Goal: Information Seeking & Learning: Learn about a topic

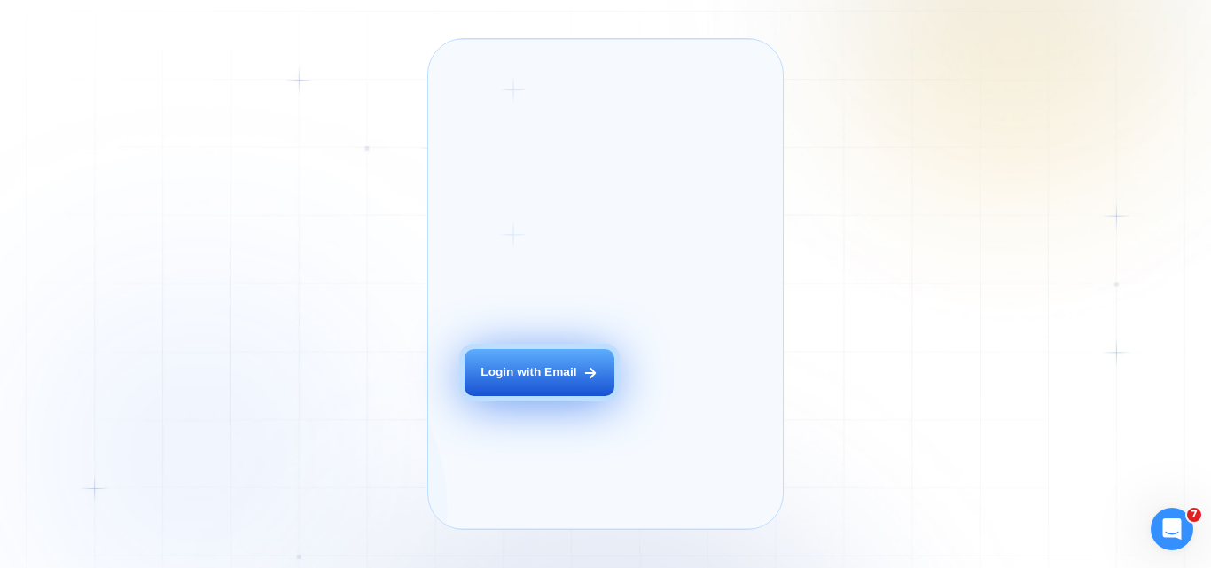
click at [505, 381] on div "Login with Email" at bounding box center [529, 372] width 96 height 17
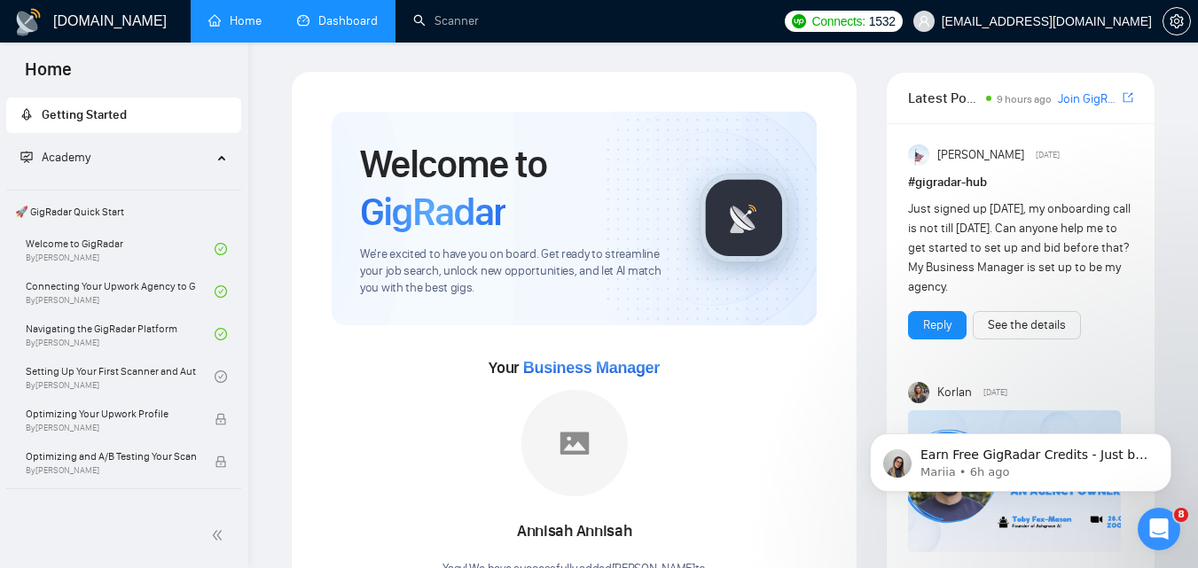
click at [309, 13] on link "Dashboard" at bounding box center [337, 20] width 81 height 15
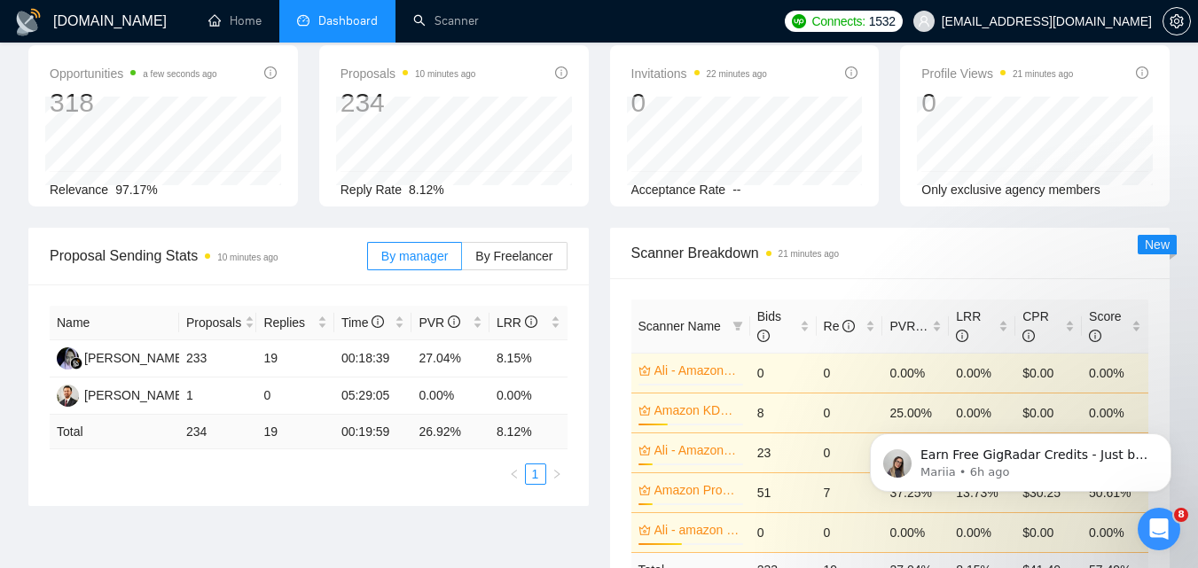
scroll to position [89, 0]
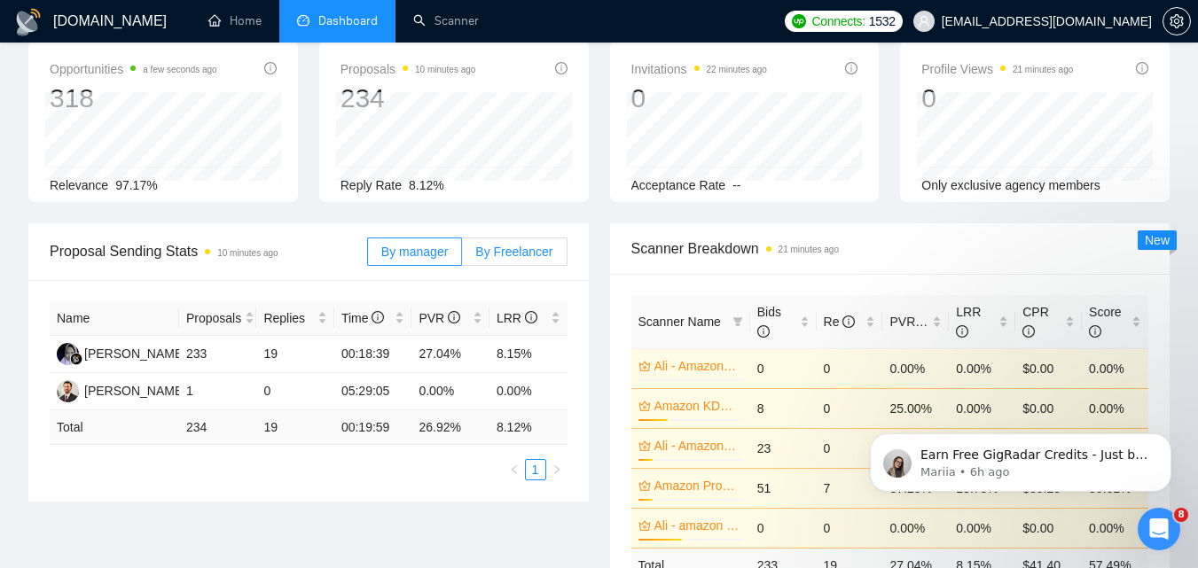
click at [527, 255] on span "By Freelancer" at bounding box center [513, 252] width 77 height 14
click at [462, 256] on input "By Freelancer" at bounding box center [462, 256] width 0 height 0
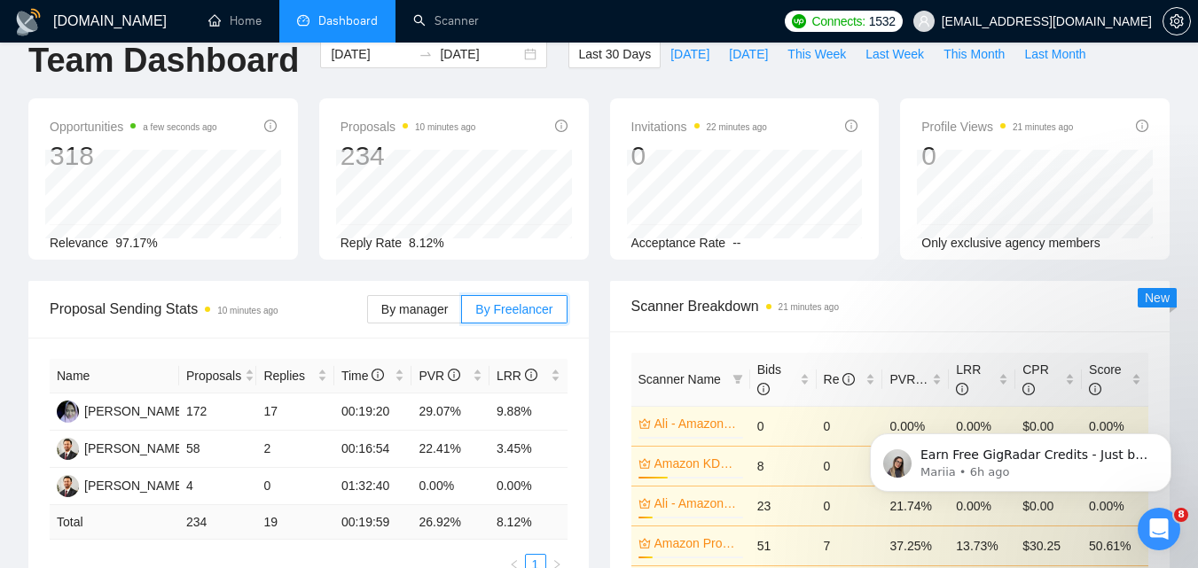
scroll to position [0, 0]
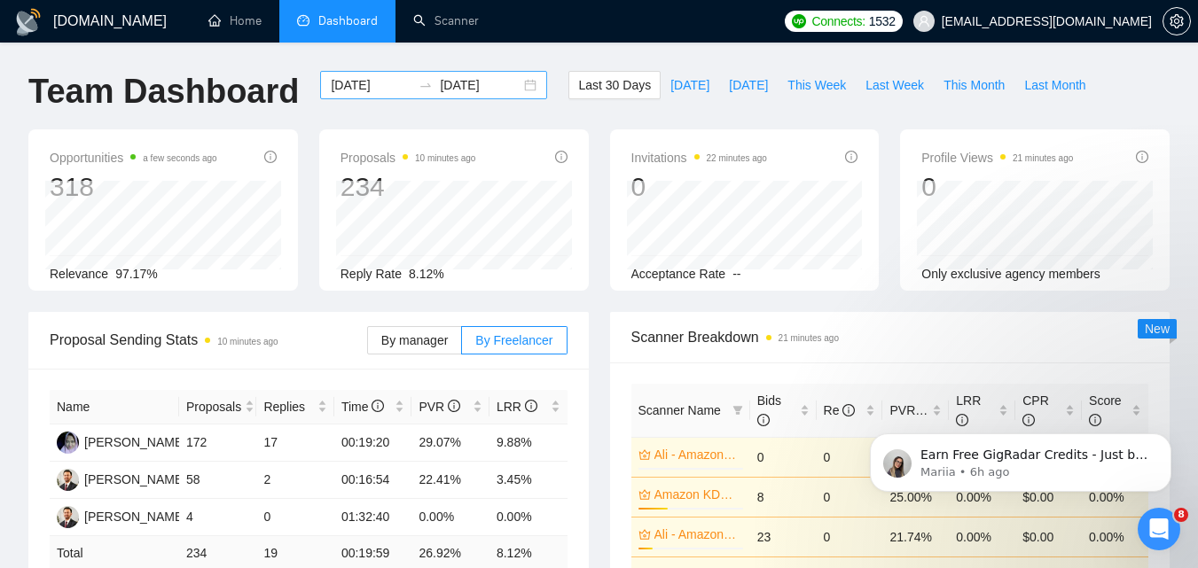
click at [372, 82] on input "[DATE]" at bounding box center [371, 85] width 81 height 20
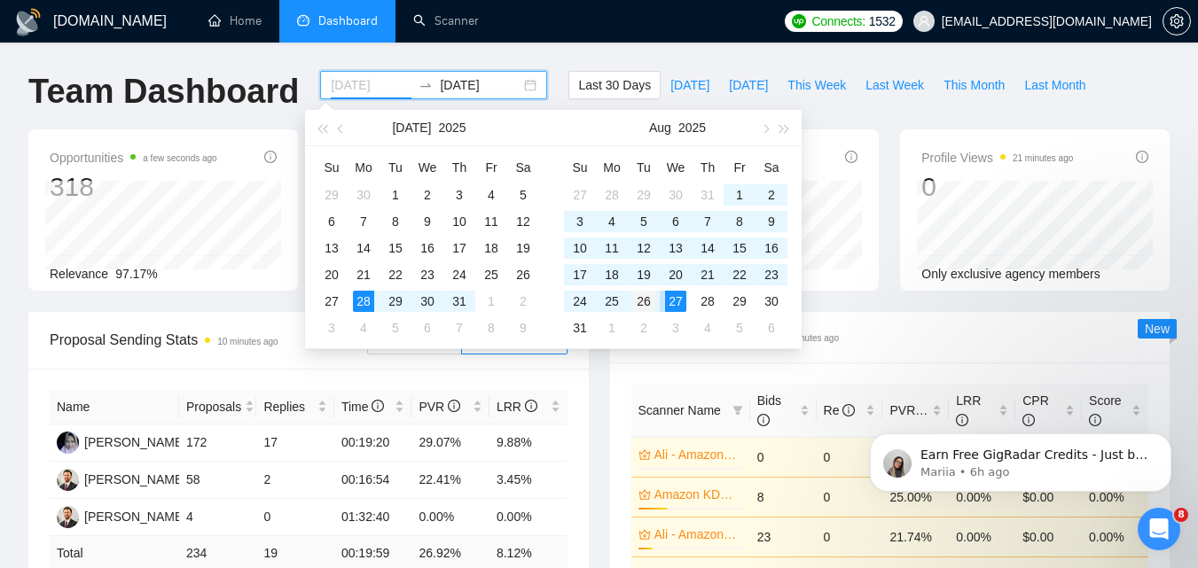
type input "[DATE]"
click at [652, 300] on div "26" at bounding box center [643, 301] width 21 height 21
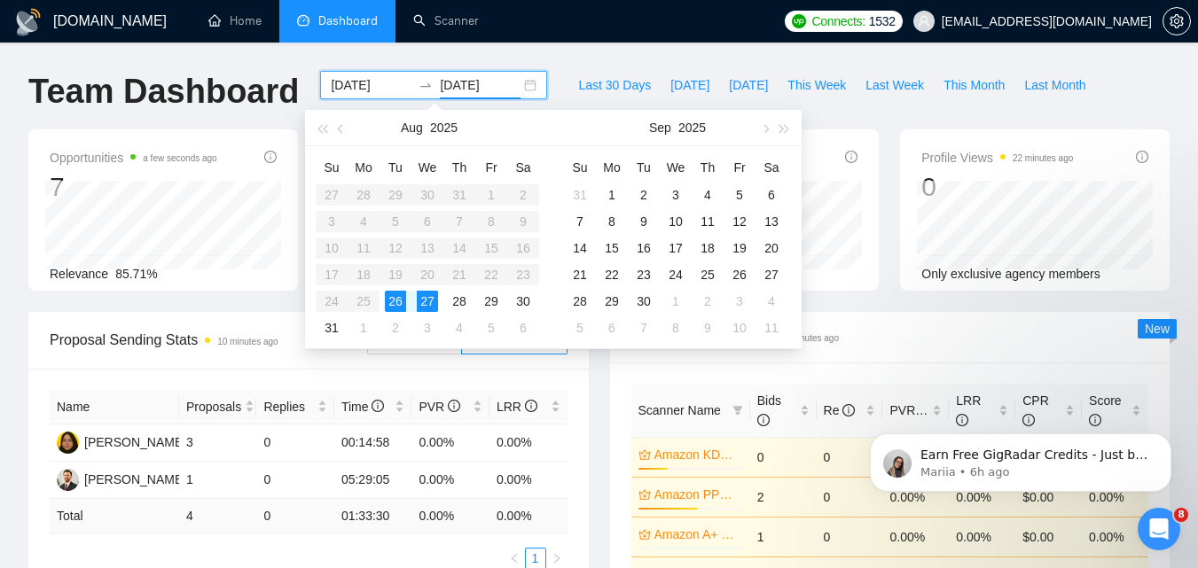
type input "[DATE]"
click at [400, 302] on div "26" at bounding box center [395, 301] width 21 height 21
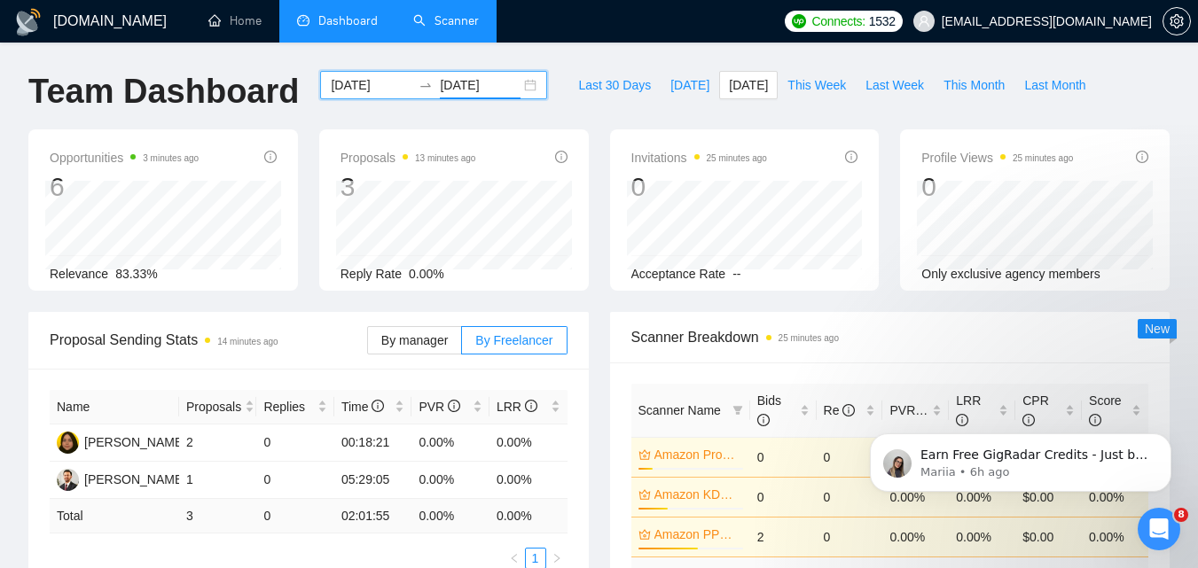
click at [458, 25] on link "Scanner" at bounding box center [446, 20] width 66 height 15
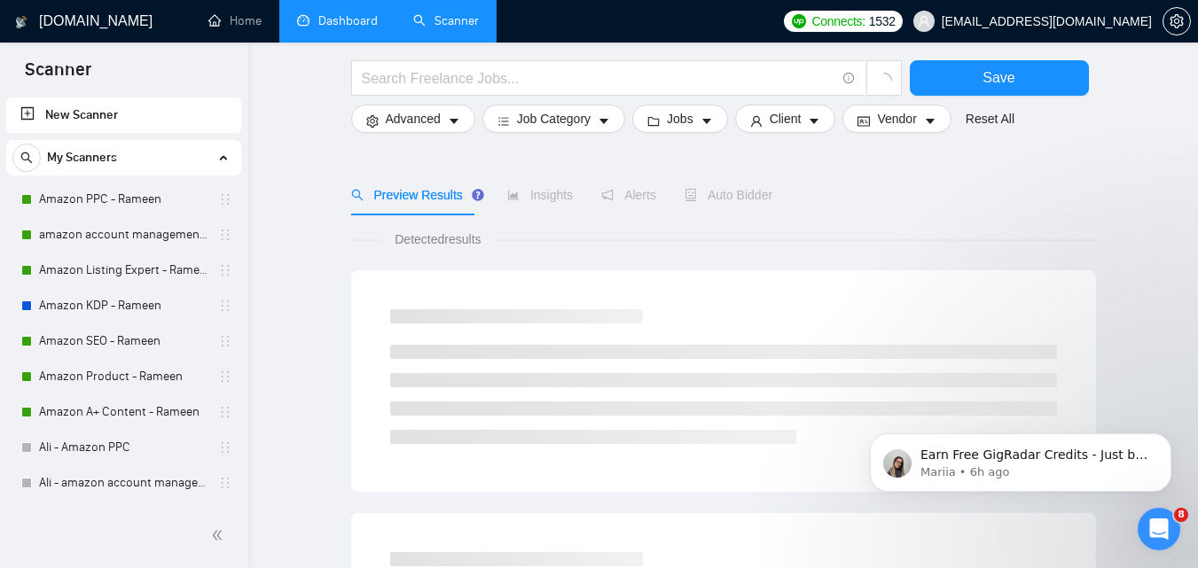
scroll to position [89, 0]
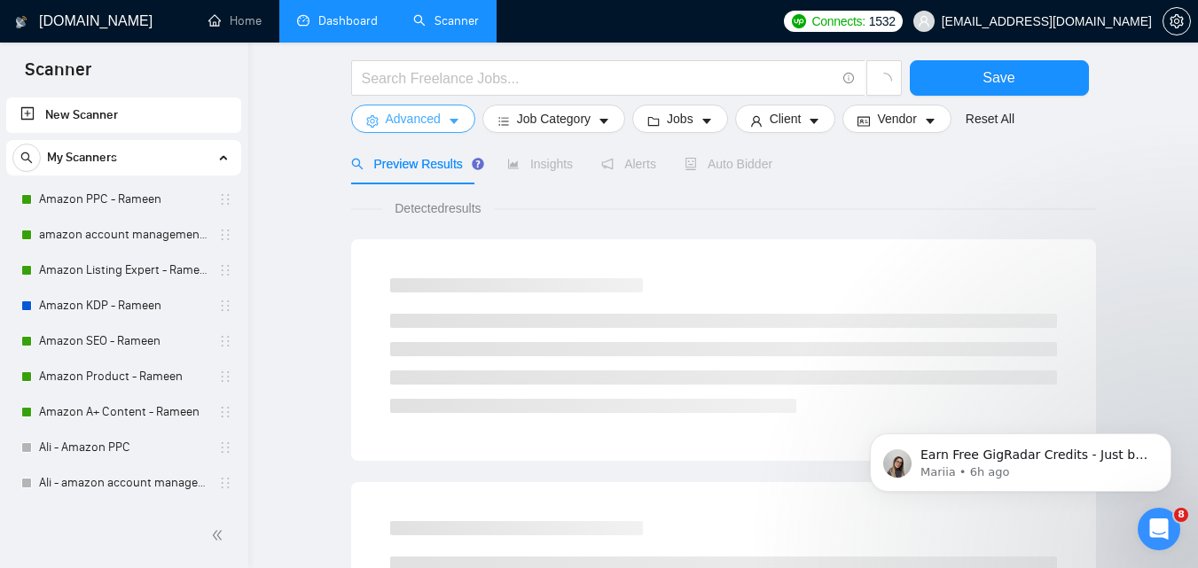
click at [449, 123] on icon "caret-down" at bounding box center [454, 121] width 12 height 12
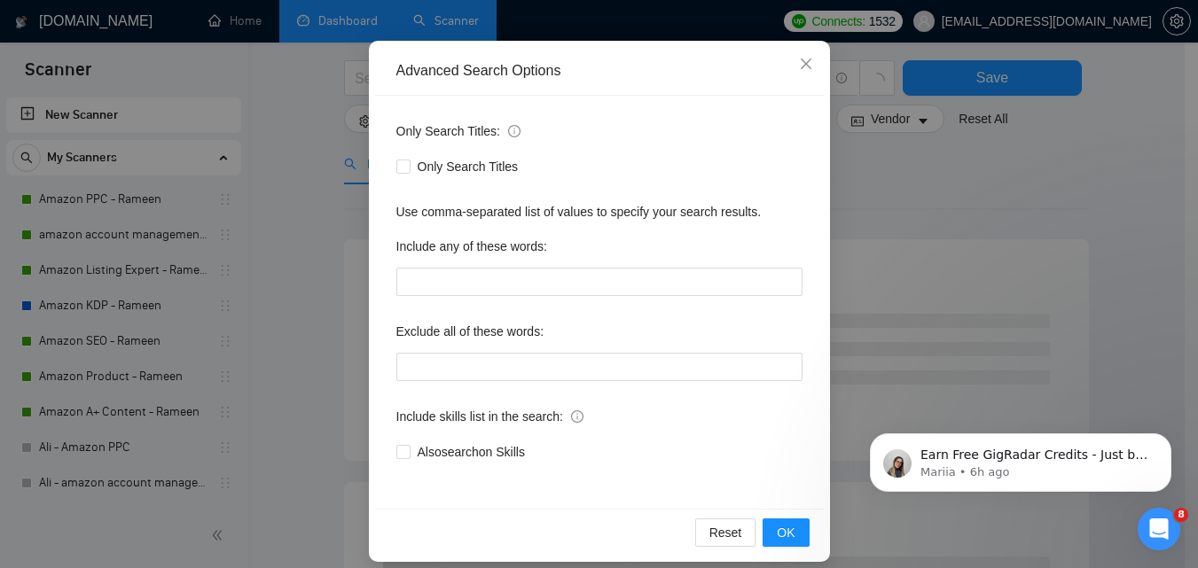
scroll to position [169, 0]
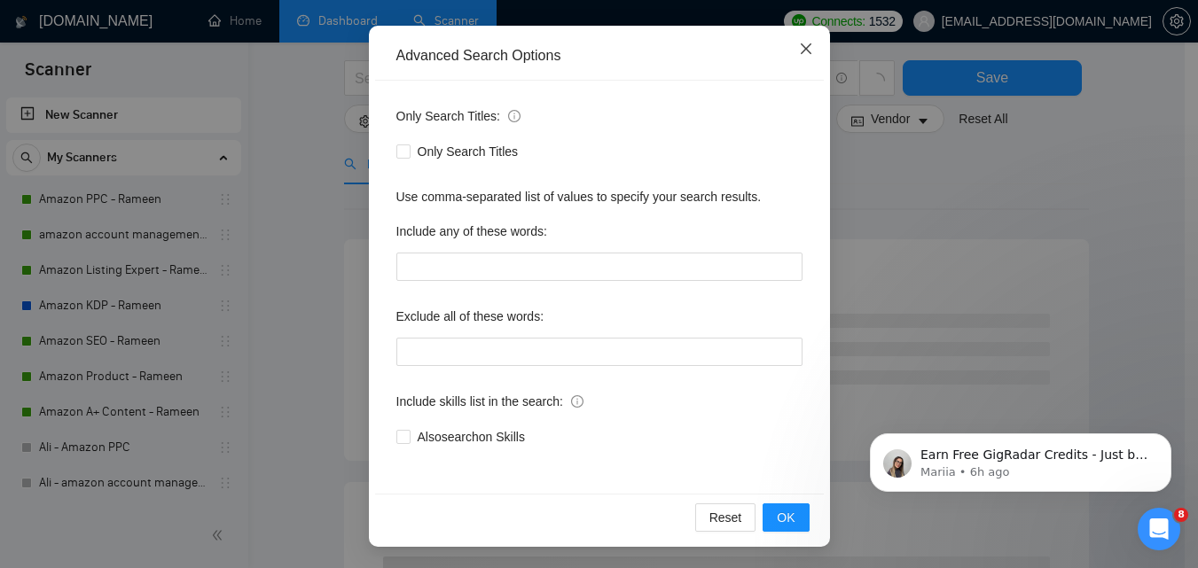
click at [805, 47] on icon "close" at bounding box center [806, 49] width 14 height 14
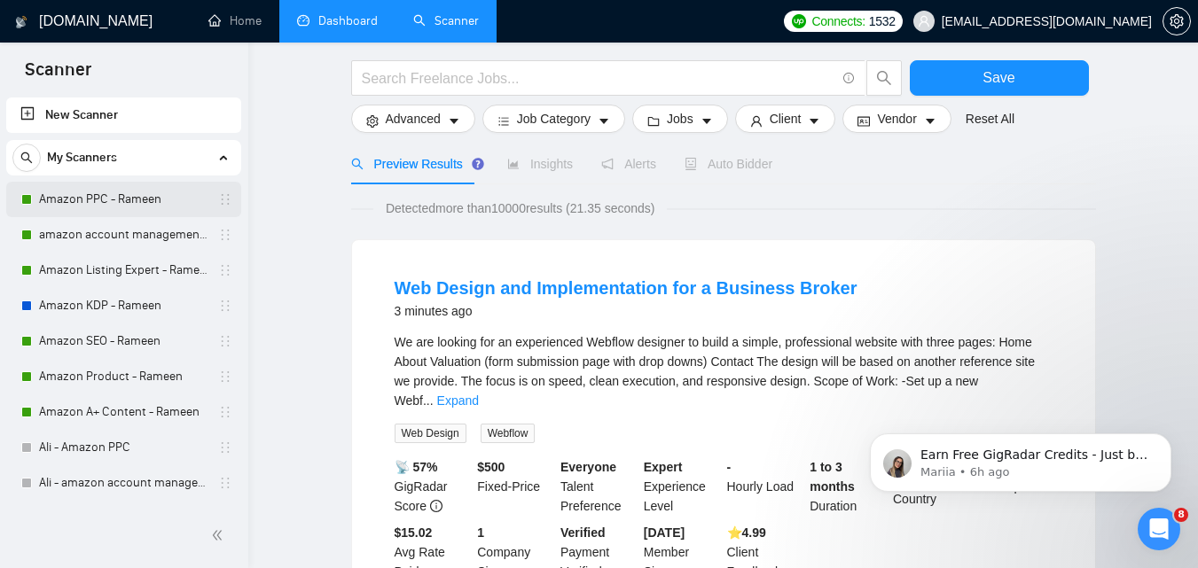
click at [98, 201] on link "Amazon PPC - Rameen" at bounding box center [123, 199] width 168 height 35
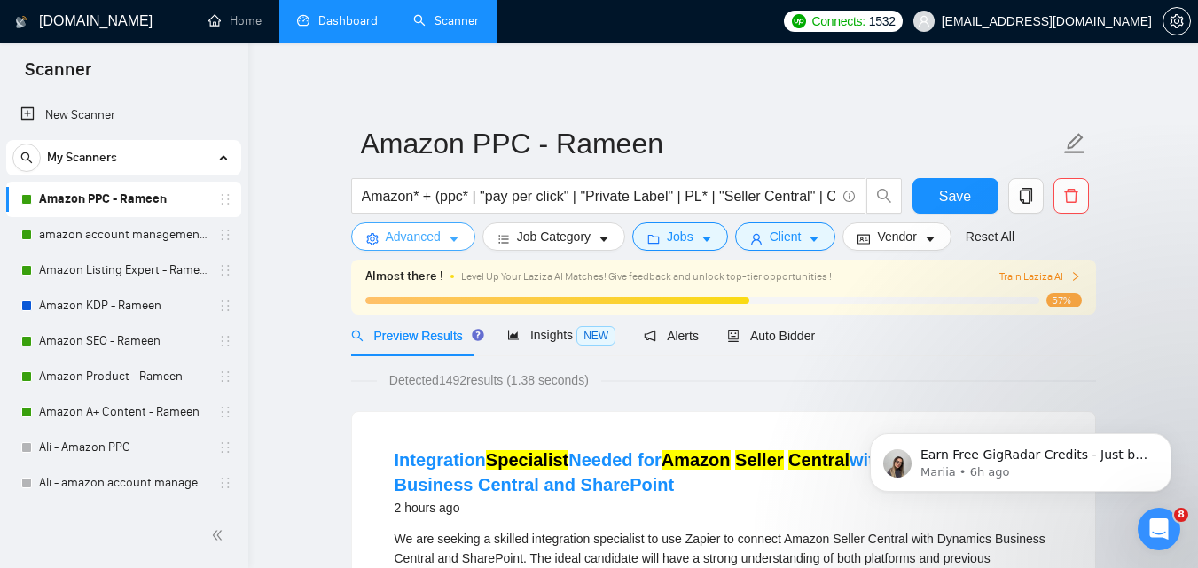
click at [452, 240] on icon "caret-down" at bounding box center [454, 240] width 9 height 5
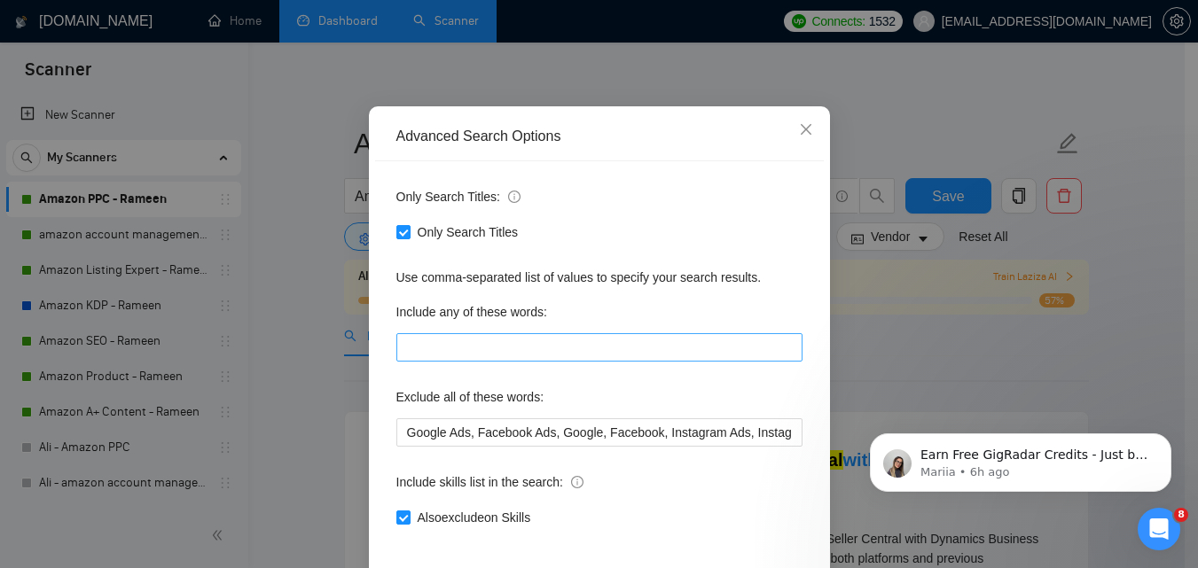
scroll to position [169, 0]
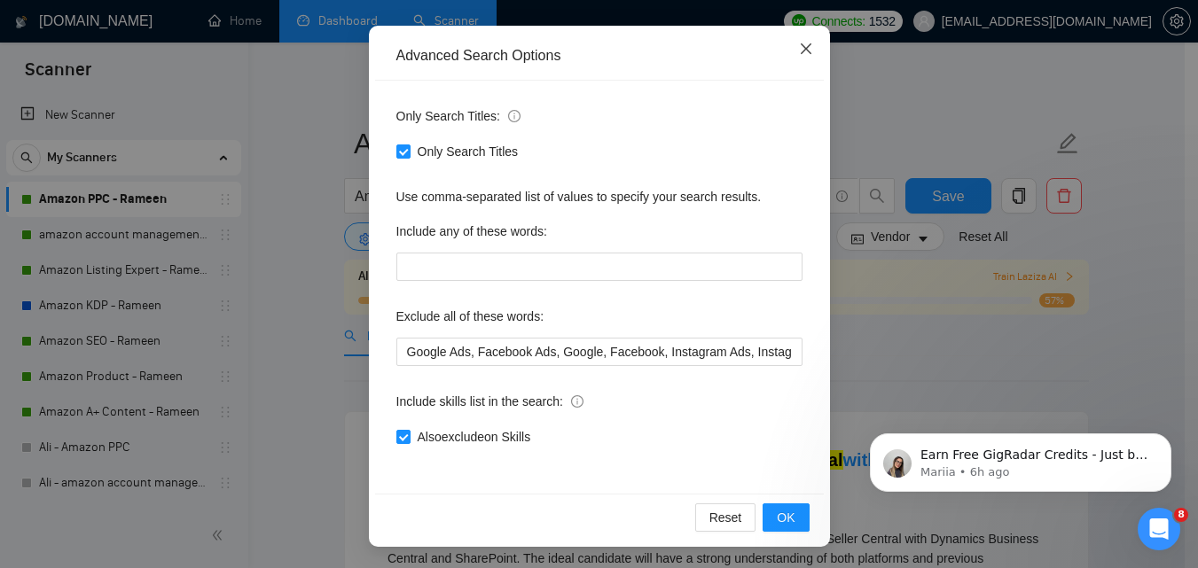
click at [809, 54] on span "Close" at bounding box center [806, 50] width 48 height 48
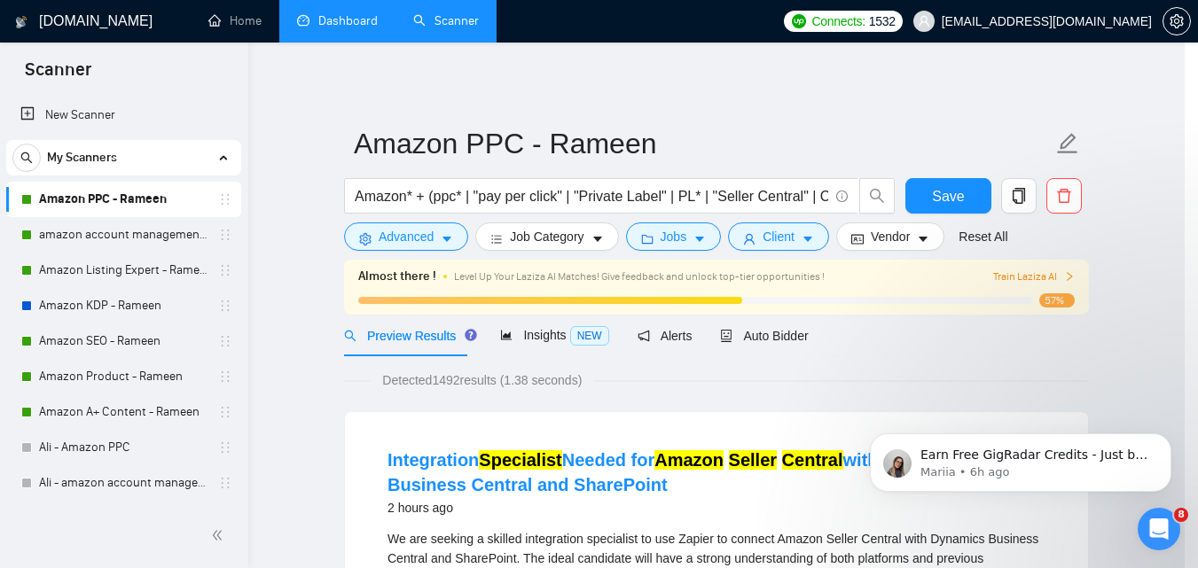
scroll to position [81, 0]
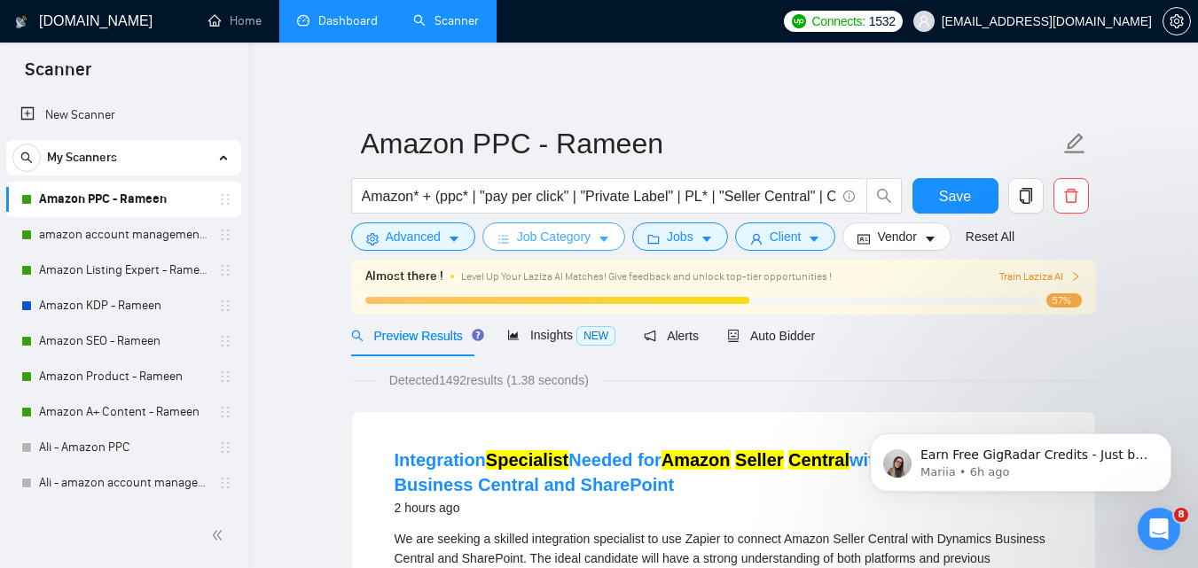
click at [600, 246] on icon "caret-down" at bounding box center [604, 239] width 12 height 12
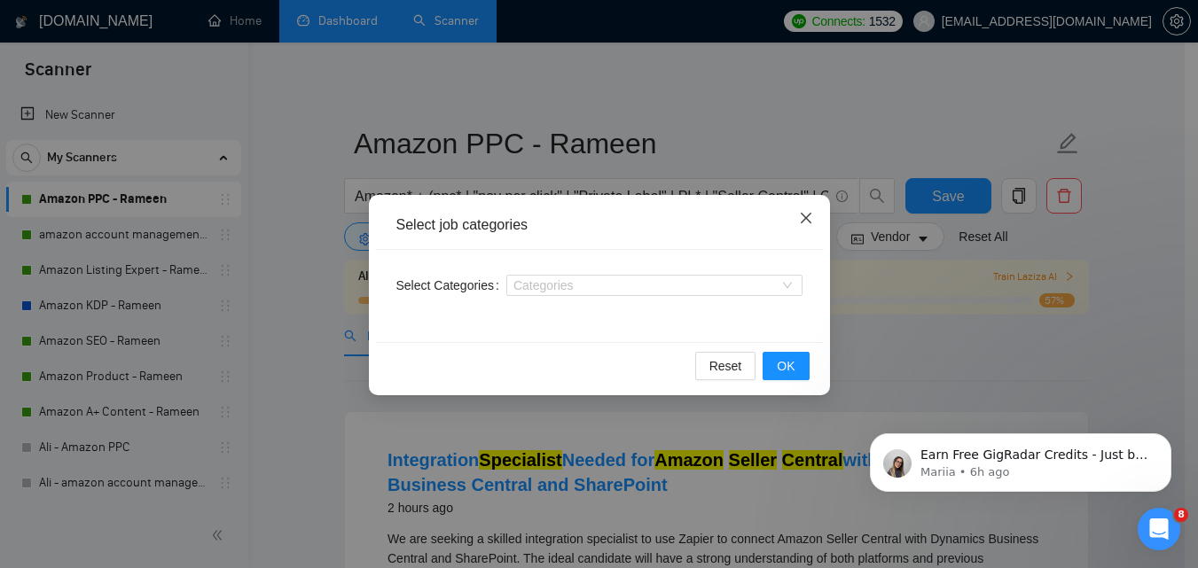
click at [808, 215] on icon "close" at bounding box center [806, 218] width 14 height 14
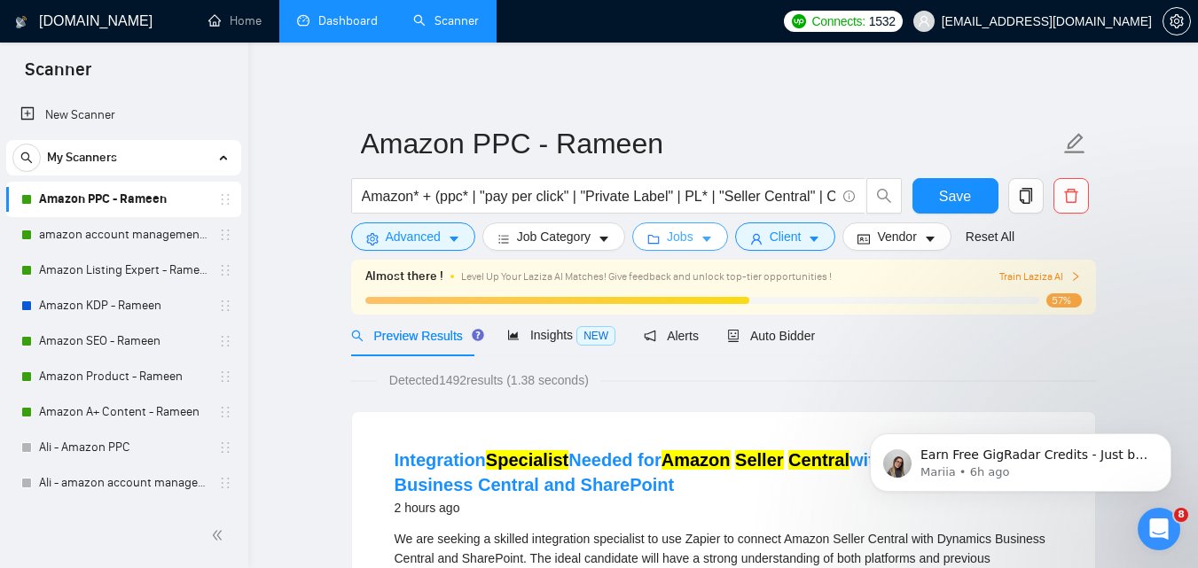
click at [690, 240] on button "Jobs" at bounding box center [680, 237] width 96 height 28
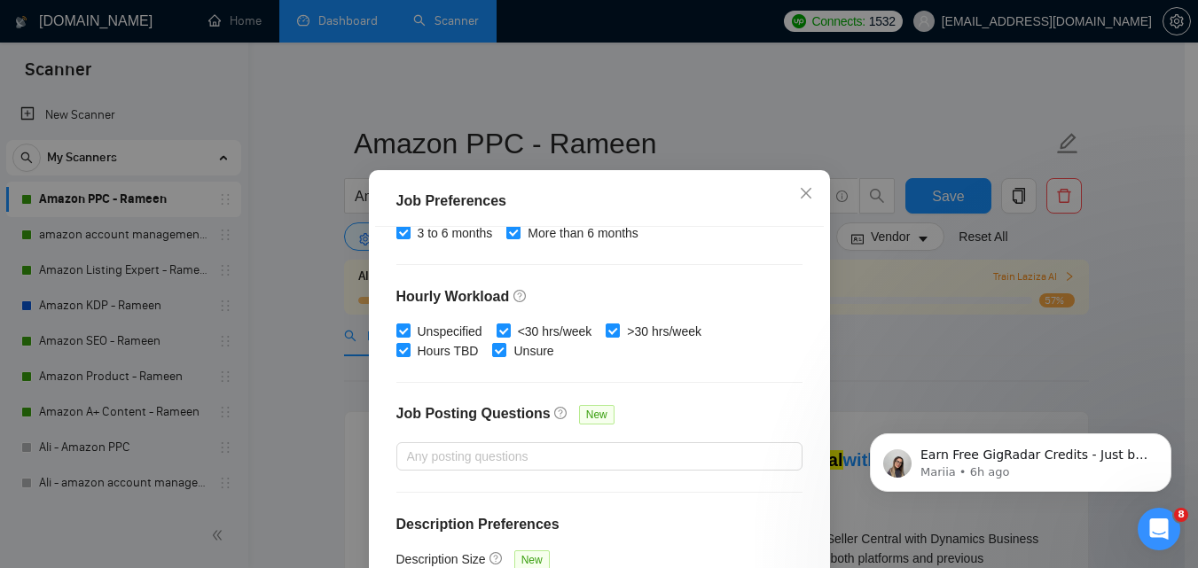
scroll to position [134, 0]
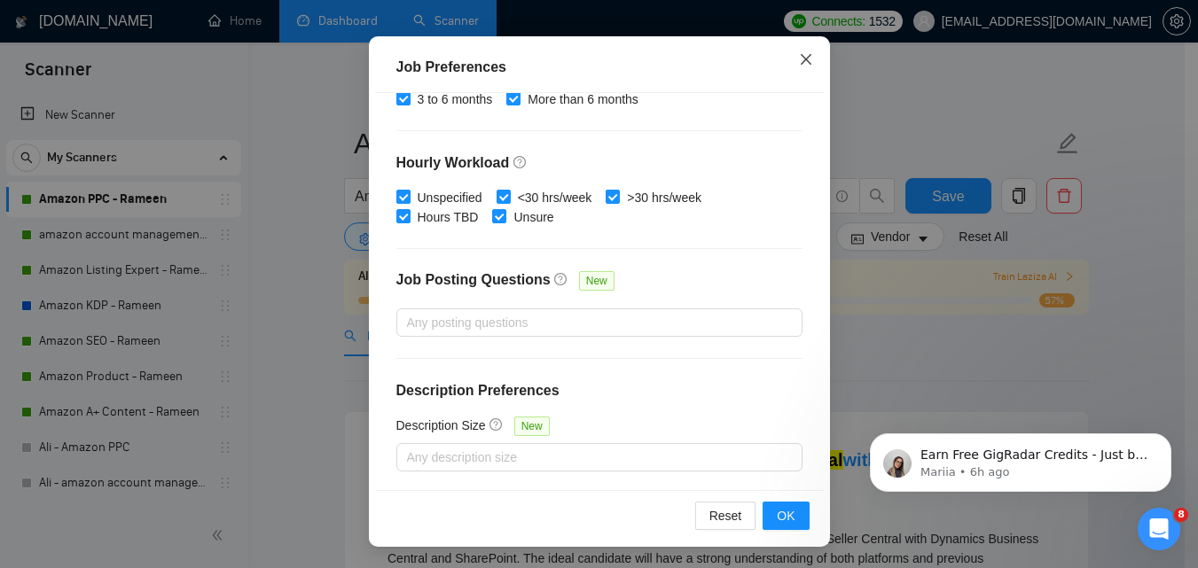
click at [799, 67] on icon "close" at bounding box center [806, 59] width 14 height 14
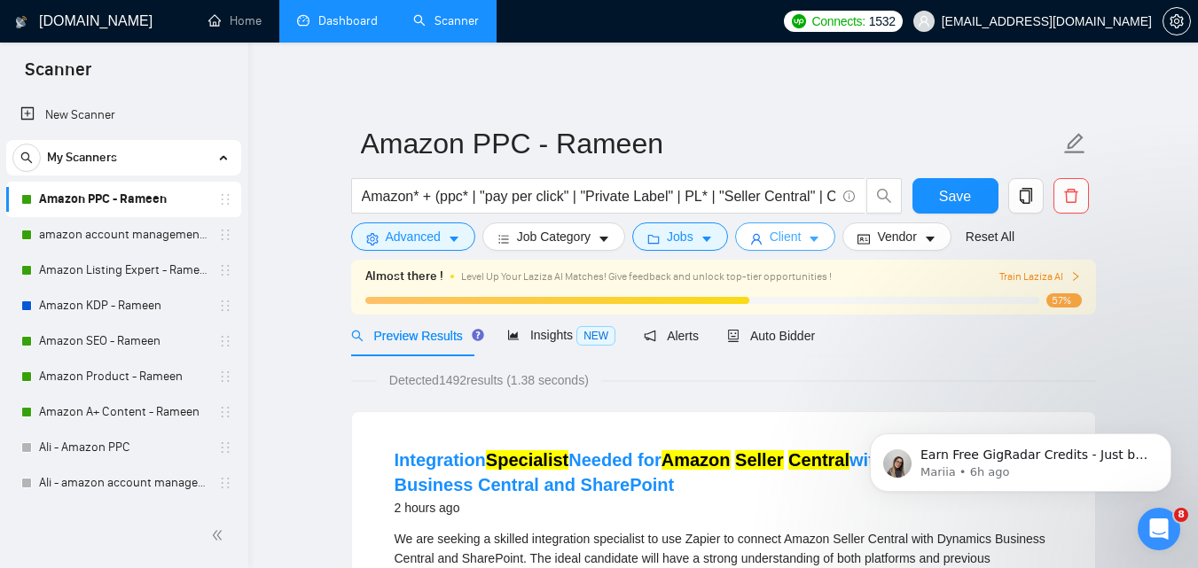
click at [792, 238] on span "Client" at bounding box center [786, 237] width 32 height 20
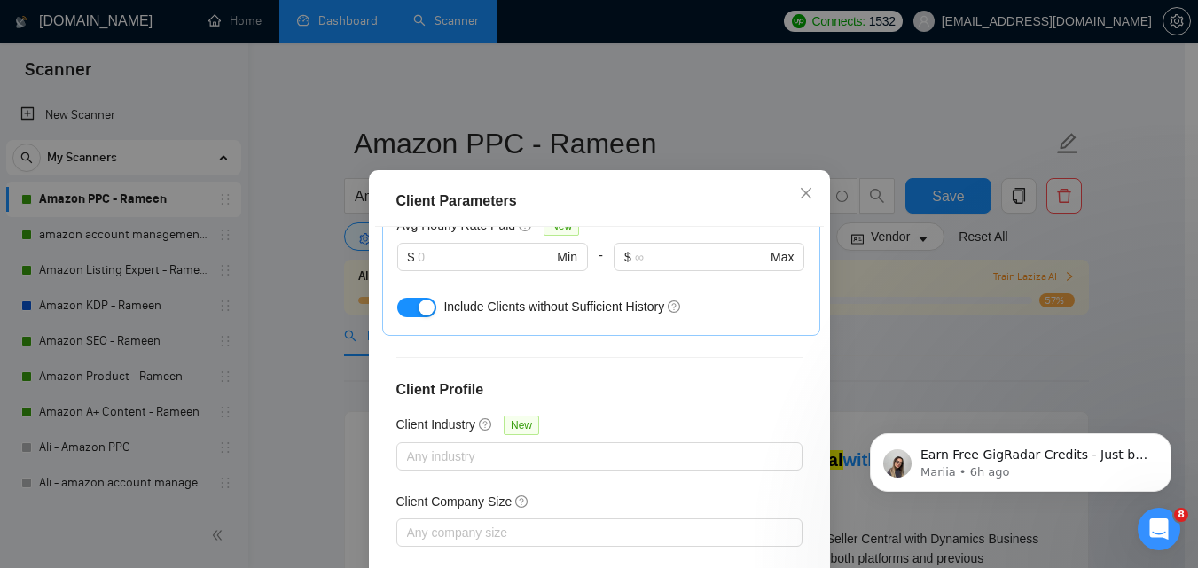
scroll to position [705, 0]
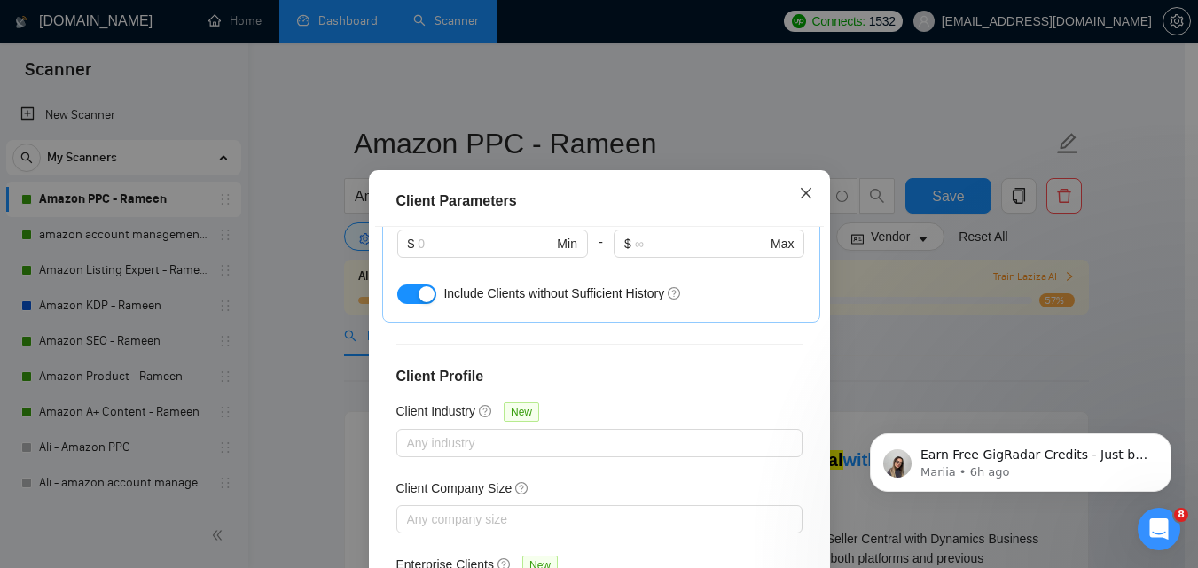
click at [804, 189] on icon "close" at bounding box center [806, 193] width 14 height 14
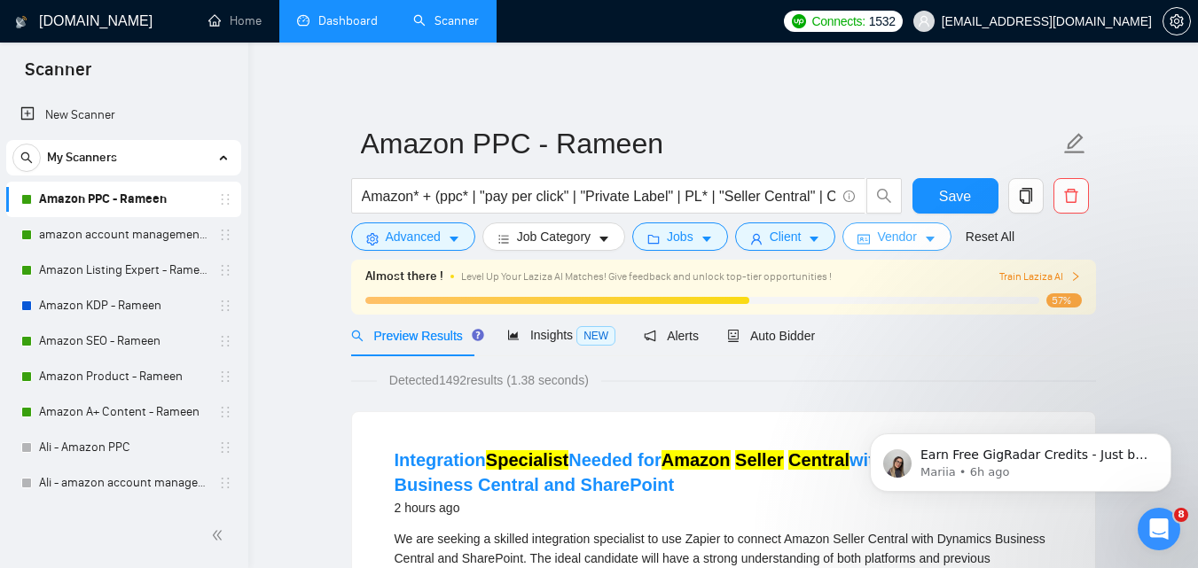
click at [910, 245] on span "Vendor" at bounding box center [896, 237] width 39 height 20
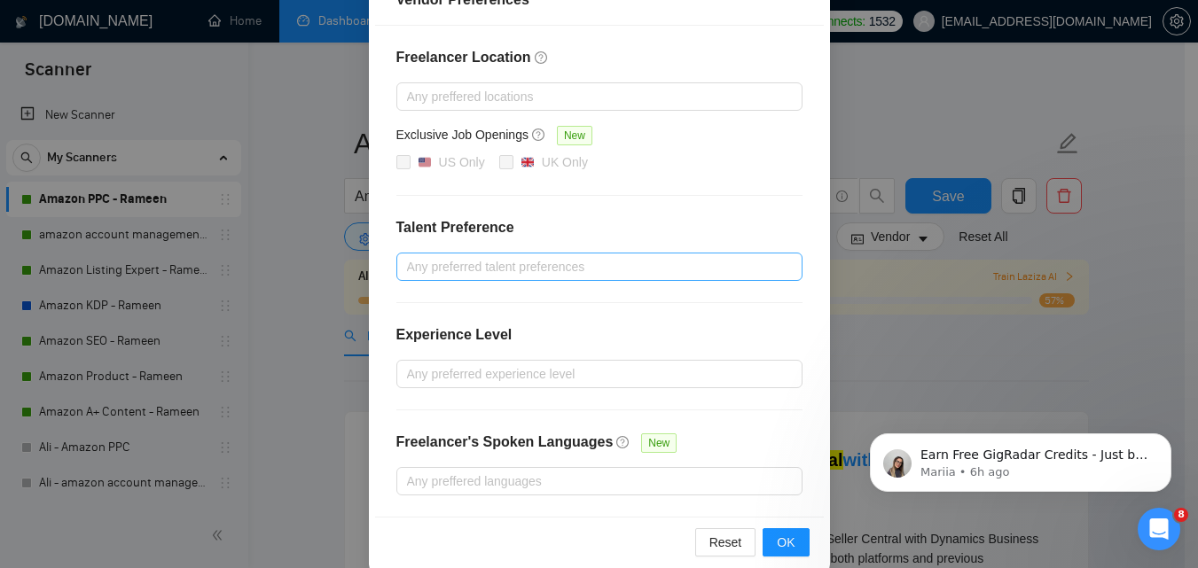
scroll to position [252, 0]
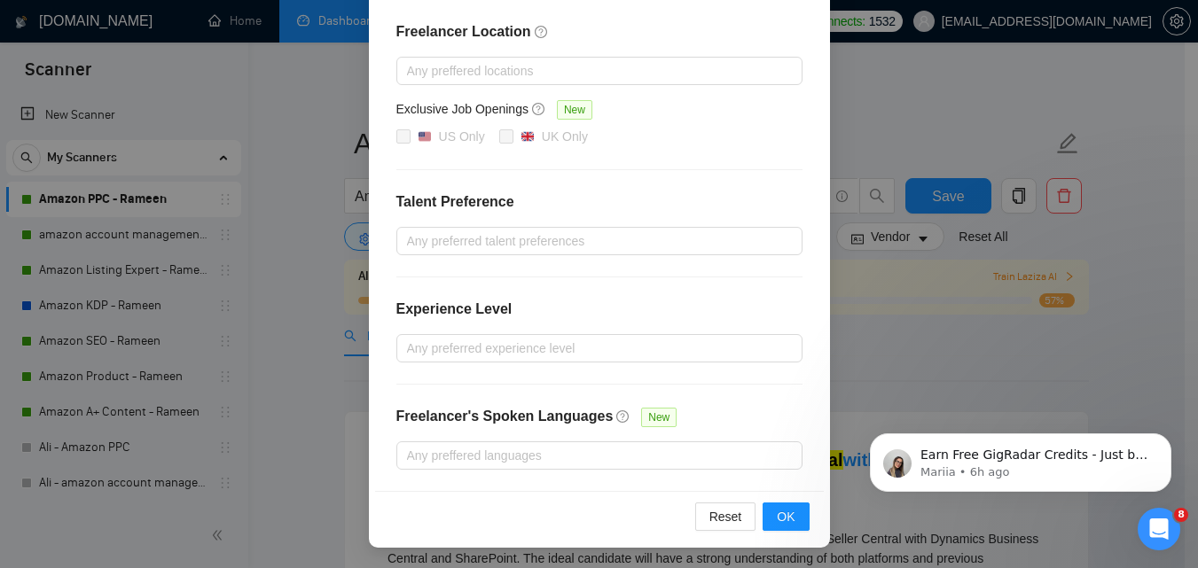
click at [893, 350] on div "Vendor Preferences Freelancer Location Any preffered locations Exclusive Job Op…" at bounding box center [599, 284] width 1198 height 568
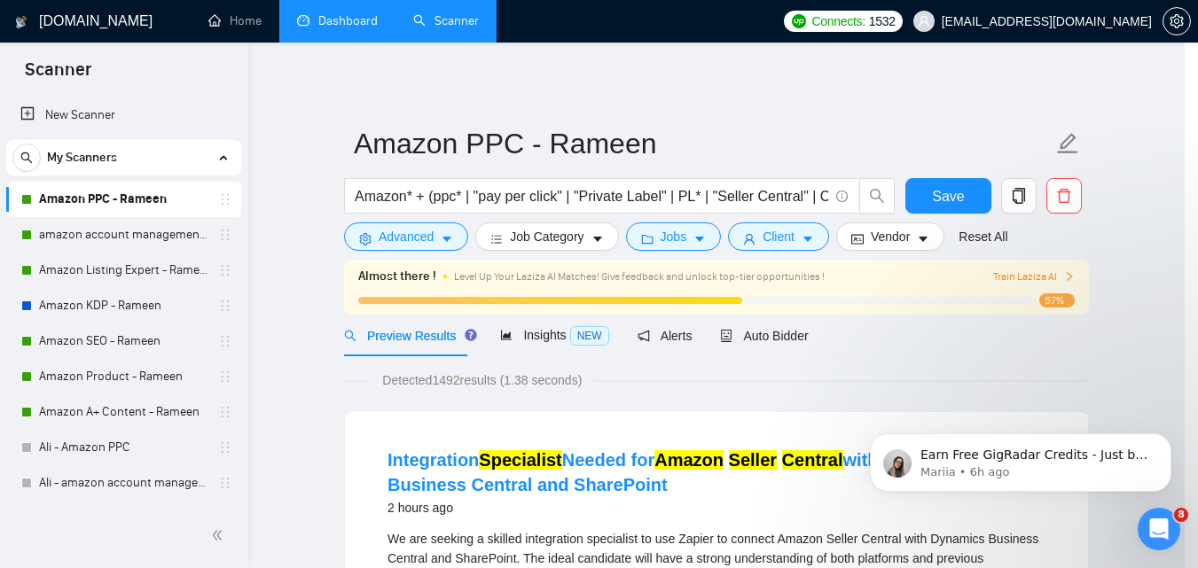
scroll to position [163, 0]
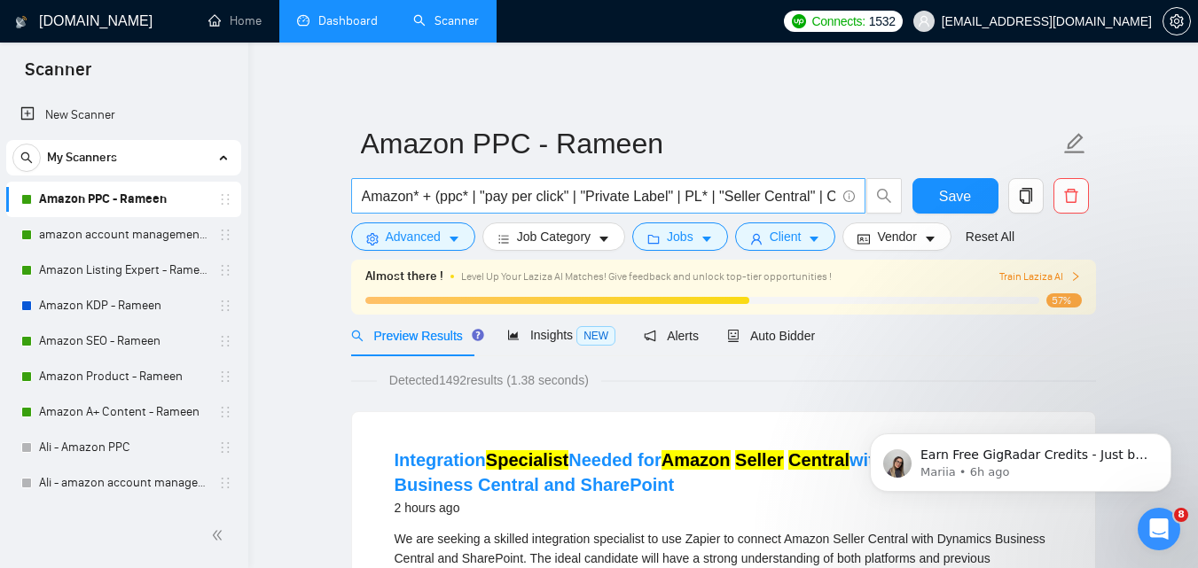
click at [750, 201] on input "Amazon* + (ppc* | "pay per click" | "Private Label" | PL* | "Seller Central" | …" at bounding box center [599, 196] width 474 height 22
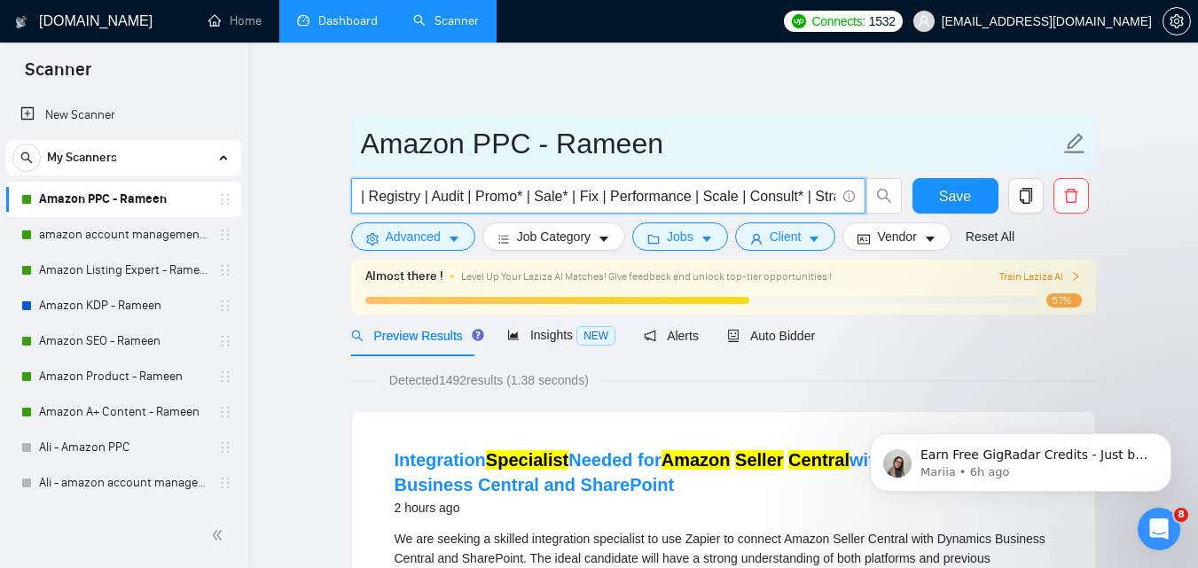
scroll to position [0, 1331]
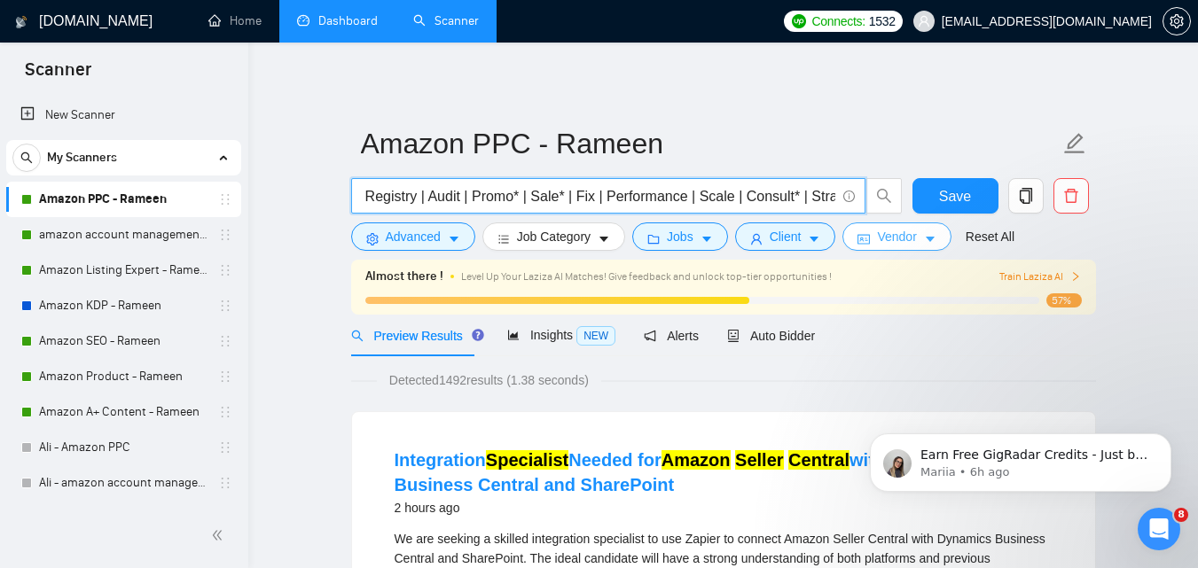
click at [908, 230] on span "Vendor" at bounding box center [896, 237] width 39 height 20
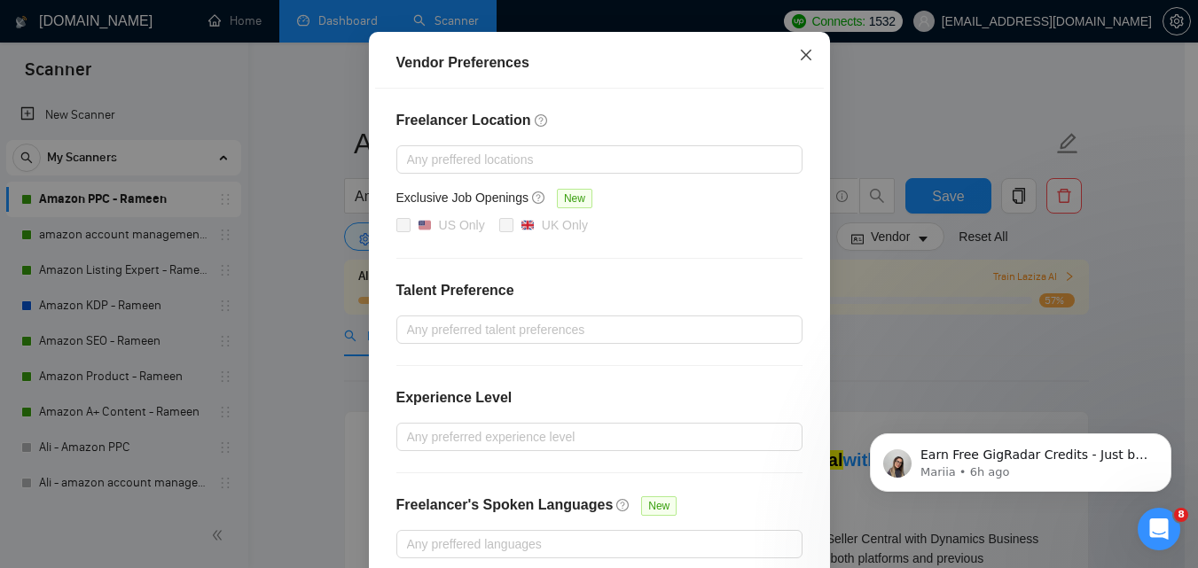
click at [794, 80] on span "Close" at bounding box center [806, 56] width 48 height 48
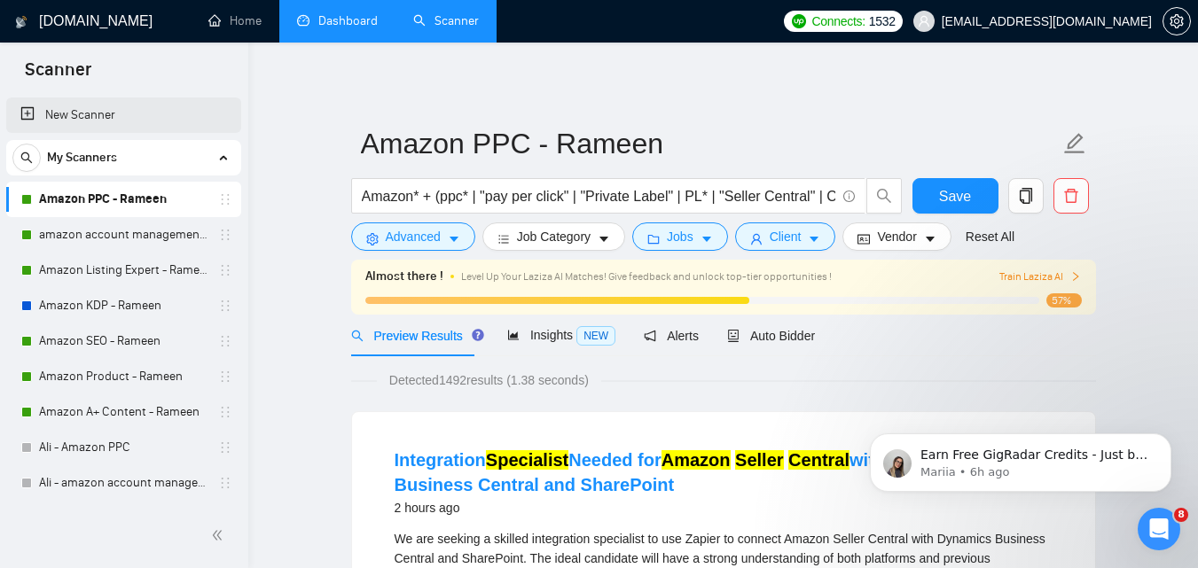
click at [78, 109] on link "New Scanner" at bounding box center [123, 115] width 207 height 35
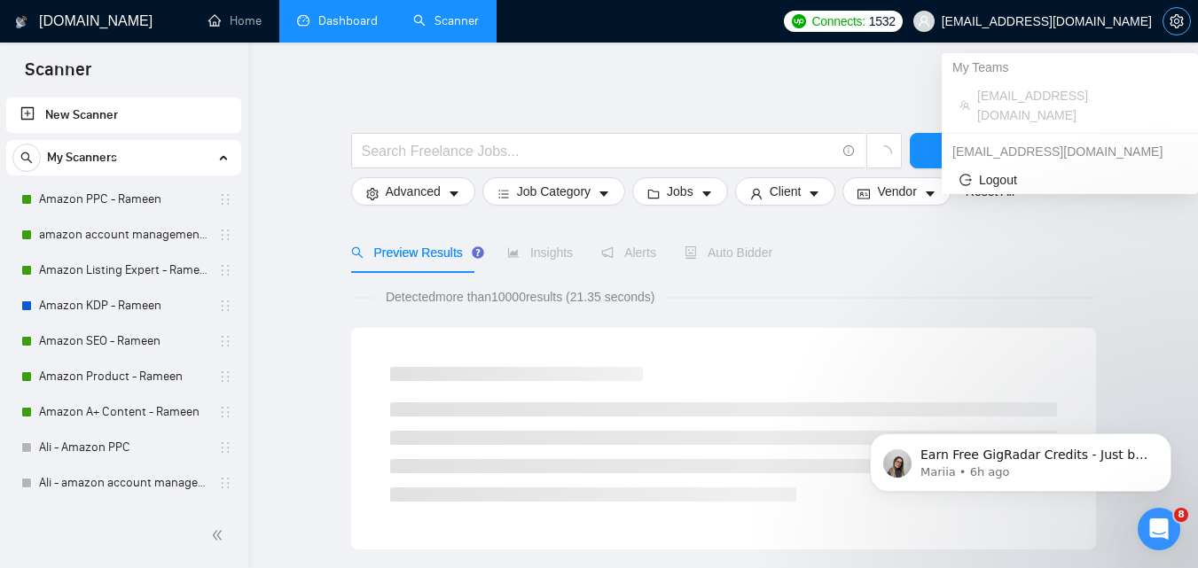
click at [1173, 22] on icon "setting" at bounding box center [1177, 21] width 14 height 14
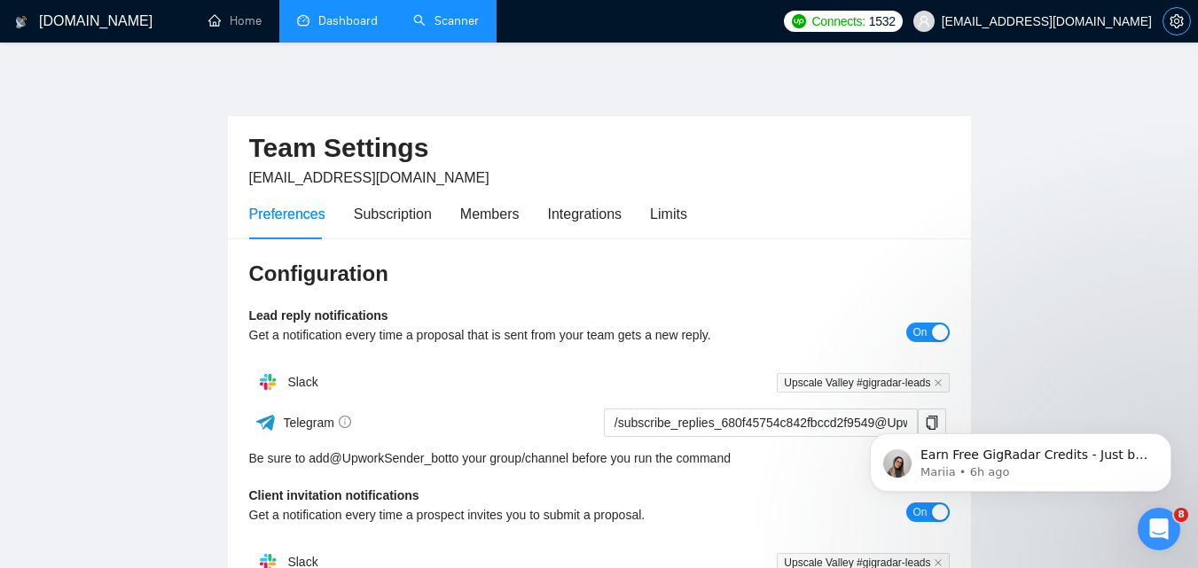
click at [1173, 22] on icon "setting" at bounding box center [1177, 21] width 14 height 14
click at [1179, 24] on icon "setting" at bounding box center [1177, 21] width 14 height 14
click at [341, 22] on link "Dashboard" at bounding box center [337, 20] width 81 height 15
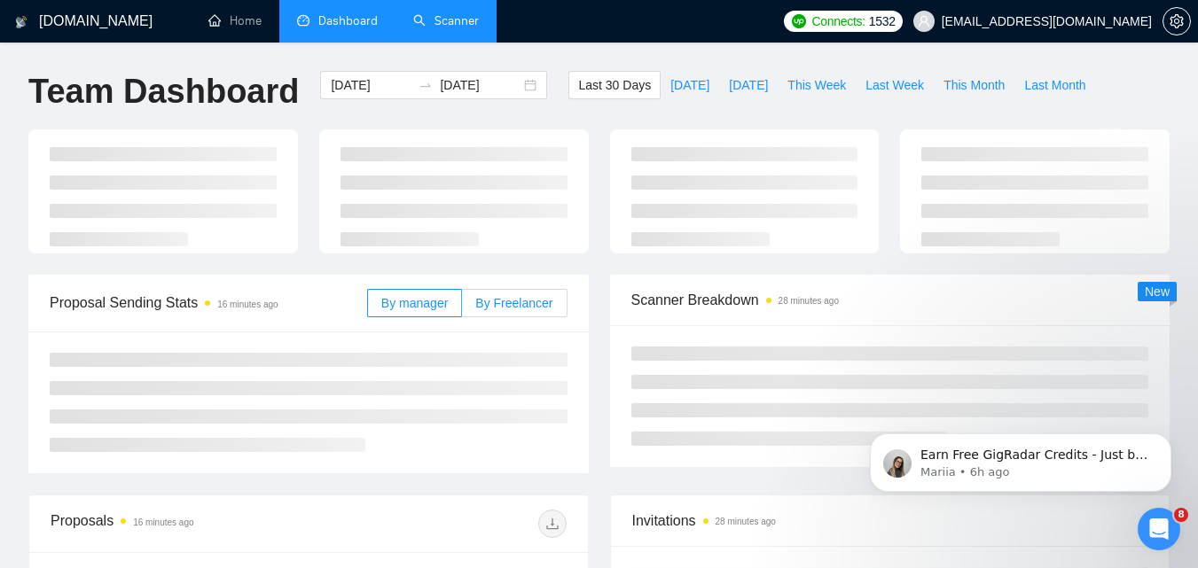
click at [491, 305] on span "By Freelancer" at bounding box center [513, 303] width 77 height 14
click at [462, 308] on input "By Freelancer" at bounding box center [462, 308] width 0 height 0
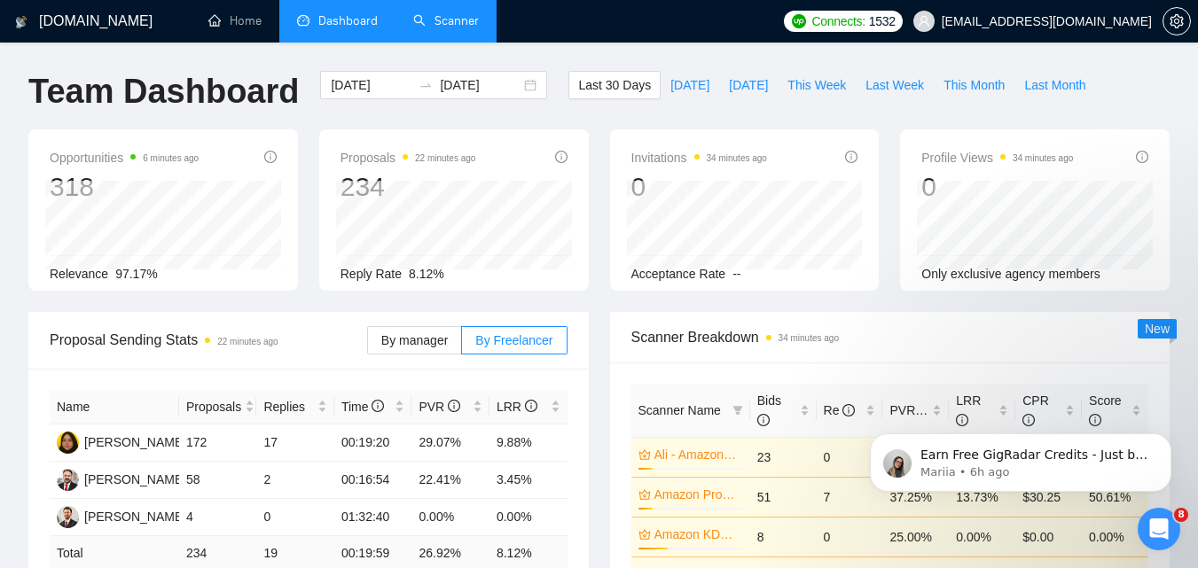
click at [94, 304] on div "Opportunities 6 minutes ago 318 Relevance 97.17% Proposals 22 minutes ago 234 […" at bounding box center [599, 220] width 1163 height 183
click at [209, 74] on h1 "Team Dashboard" at bounding box center [163, 92] width 270 height 42
click at [673, 84] on span "[DATE]" at bounding box center [689, 85] width 39 height 20
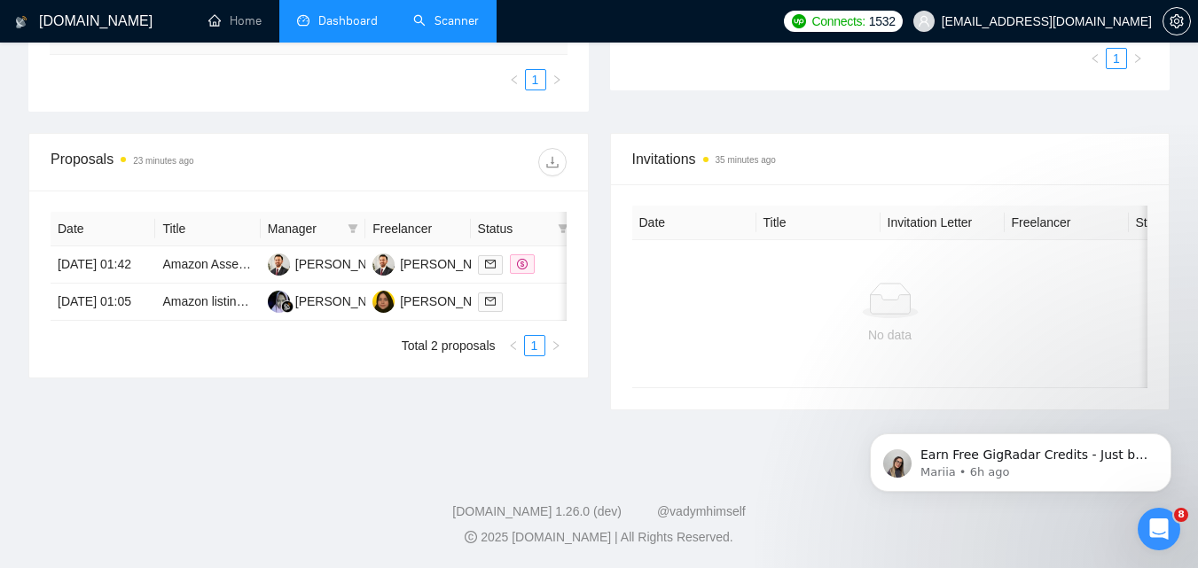
scroll to position [494, 0]
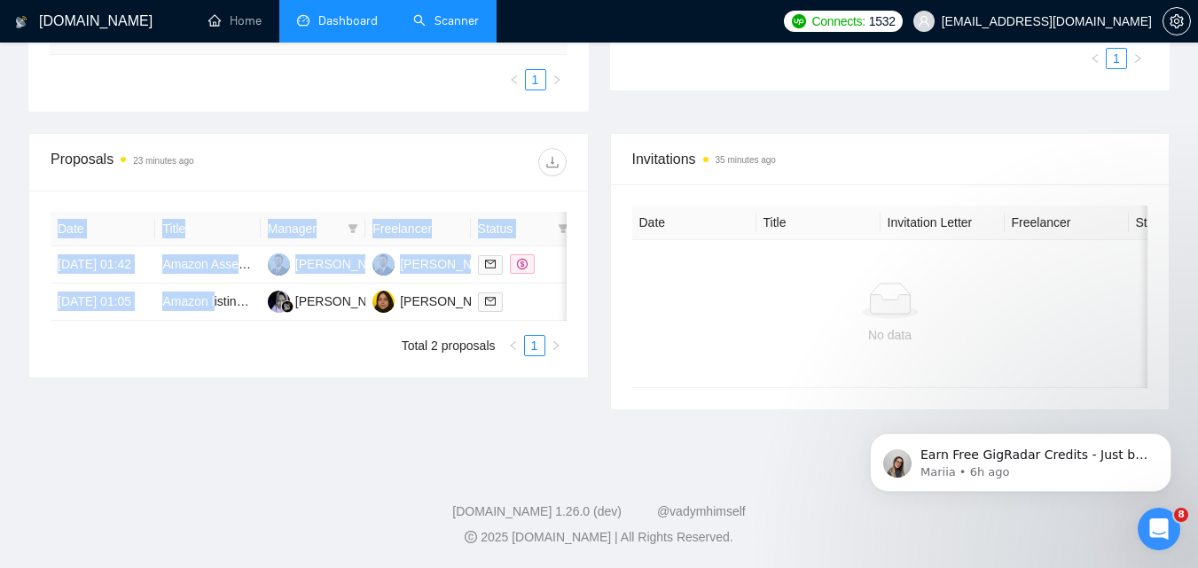
drag, startPoint x: 214, startPoint y: 339, endPoint x: 265, endPoint y: 341, distance: 51.5
click at [265, 321] on div "Date Title Manager Freelancer Status [DATE] 01:42 Amazon Assets designer needed…" at bounding box center [309, 266] width 516 height 109
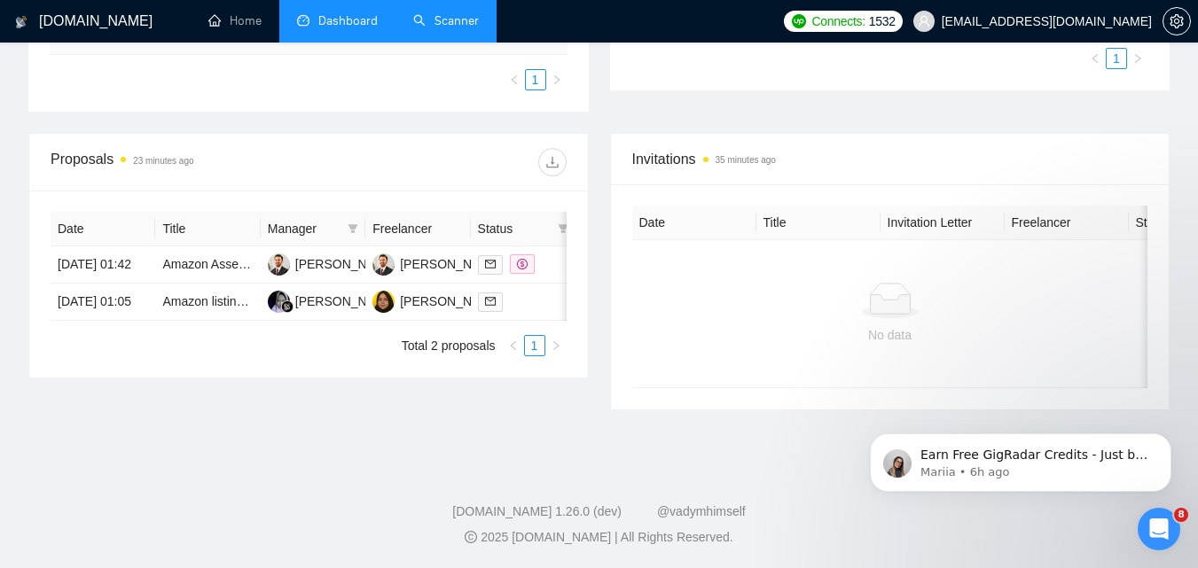
click at [94, 413] on div "Proposals 23 minutes ago Date Title Manager Freelancer Status [DATE] 01:42 Amaz…" at bounding box center [599, 282] width 1163 height 299
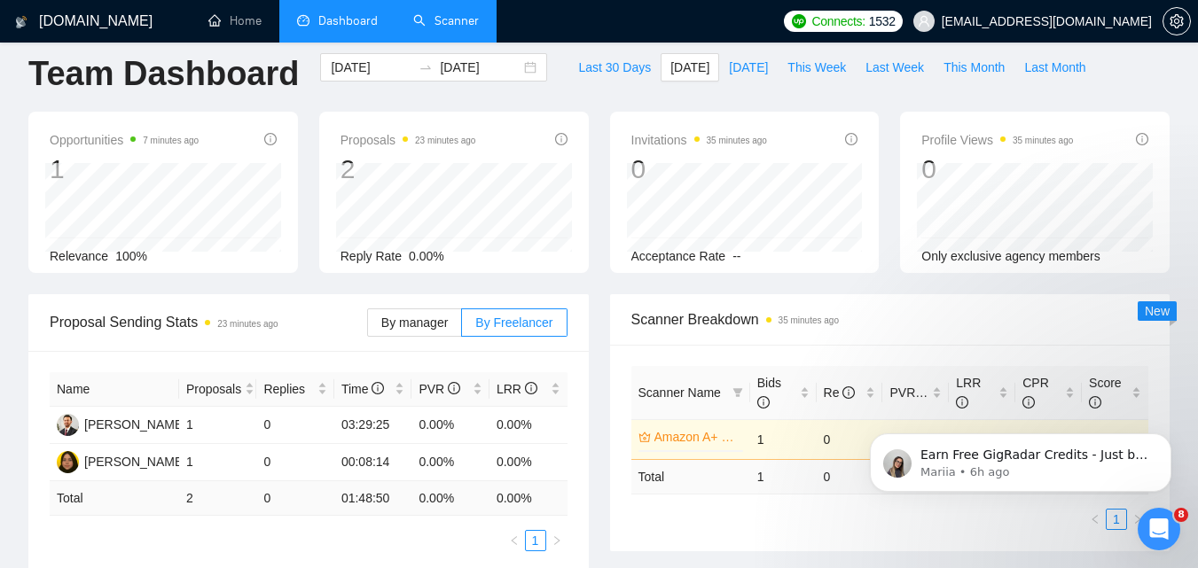
scroll to position [0, 0]
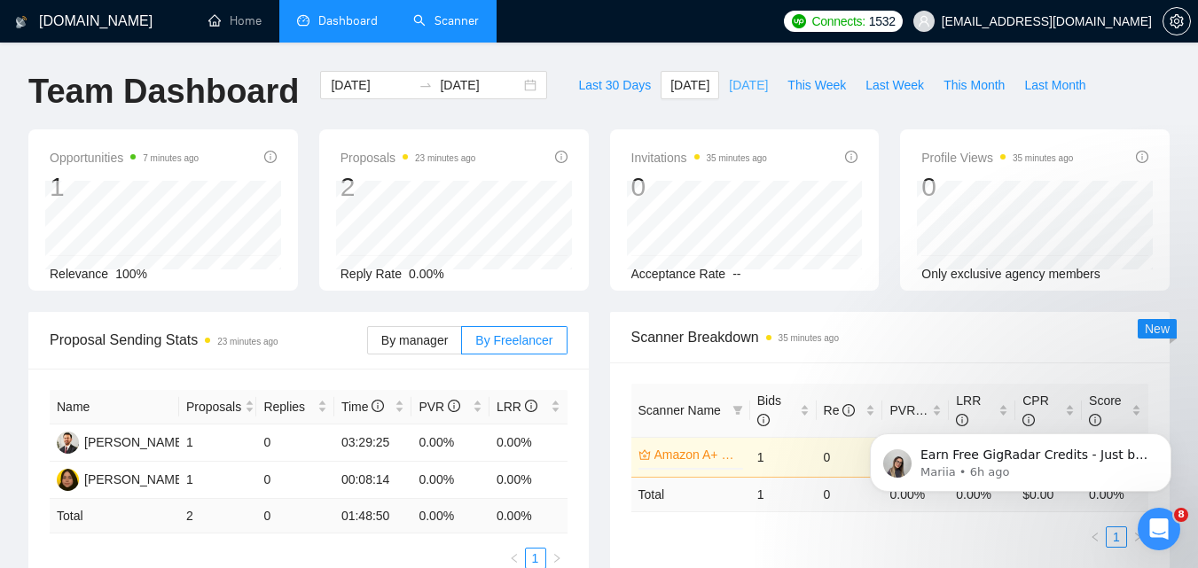
click at [729, 89] on span "[DATE]" at bounding box center [748, 85] width 39 height 20
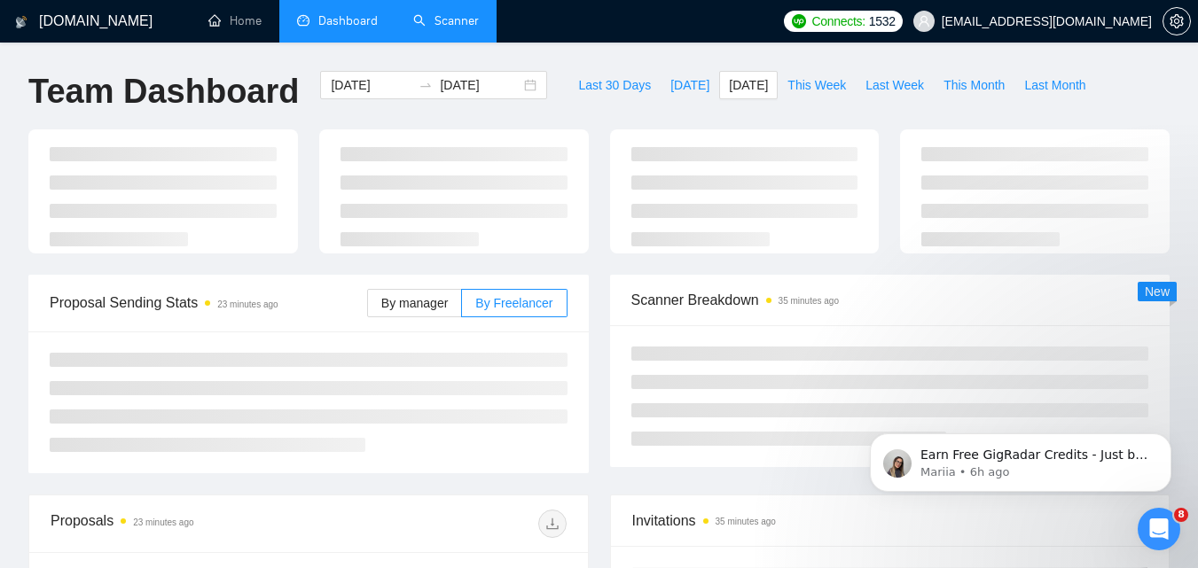
type input "[DATE]"
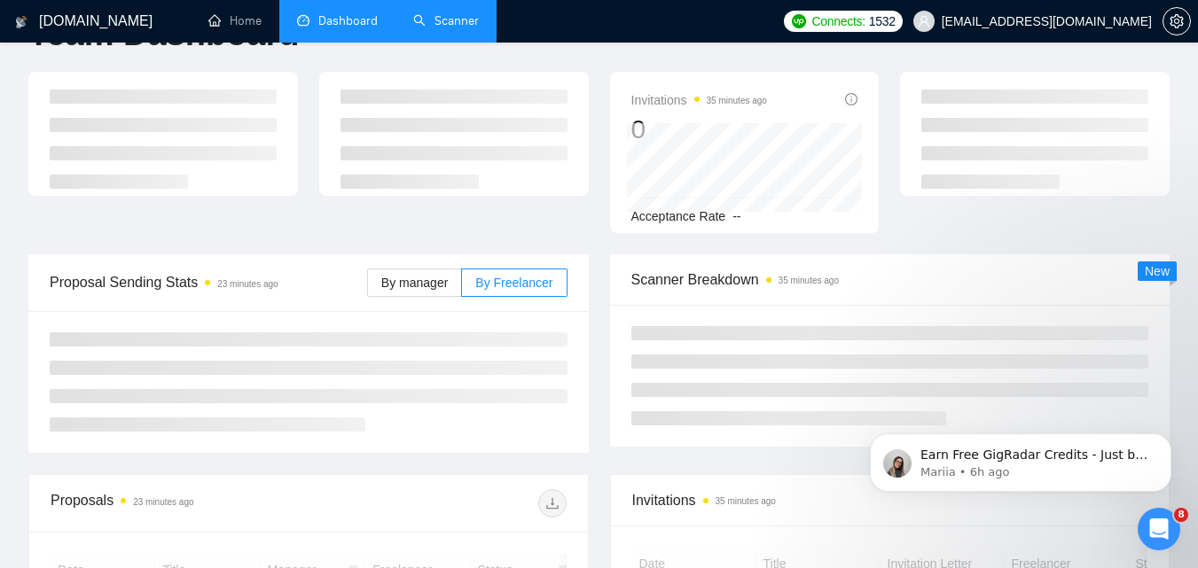
scroll to position [177, 0]
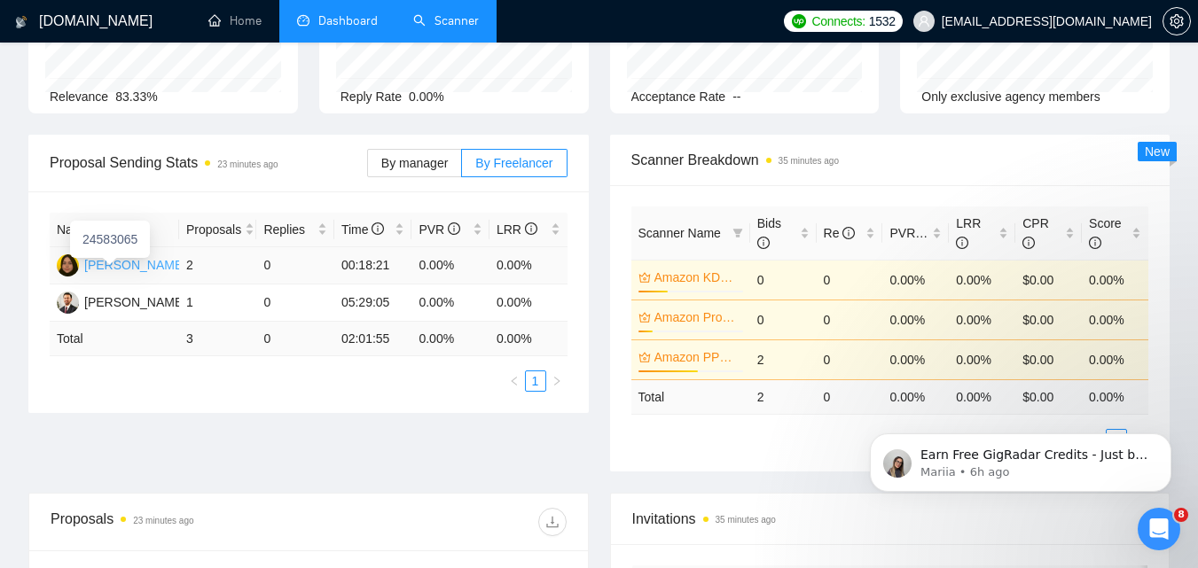
click at [121, 271] on div "[PERSON_NAME]" at bounding box center [135, 265] width 102 height 20
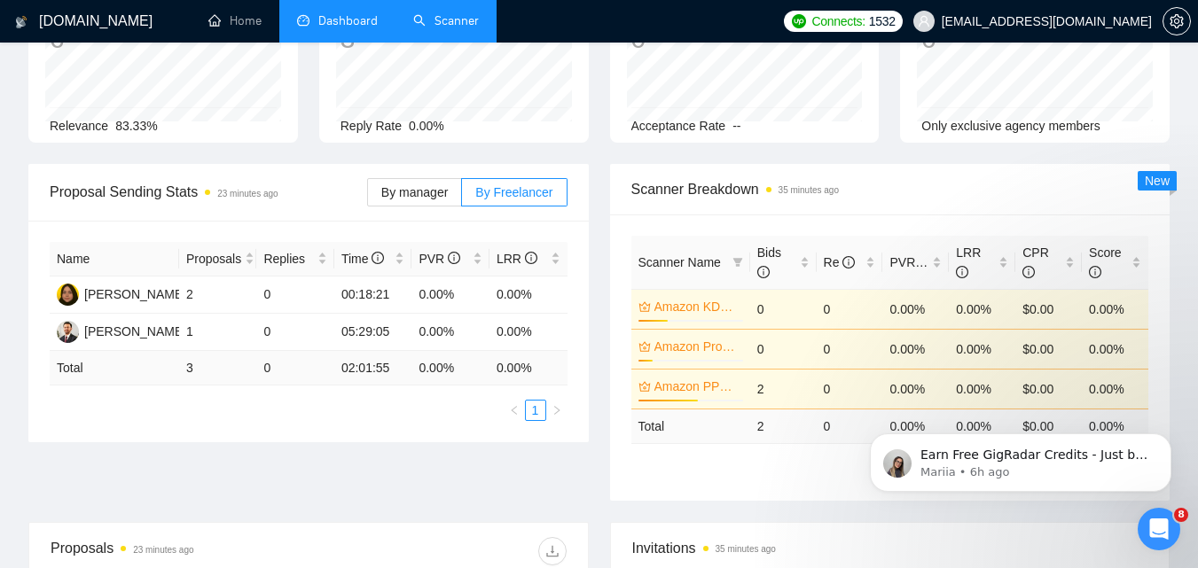
scroll to position [0, 0]
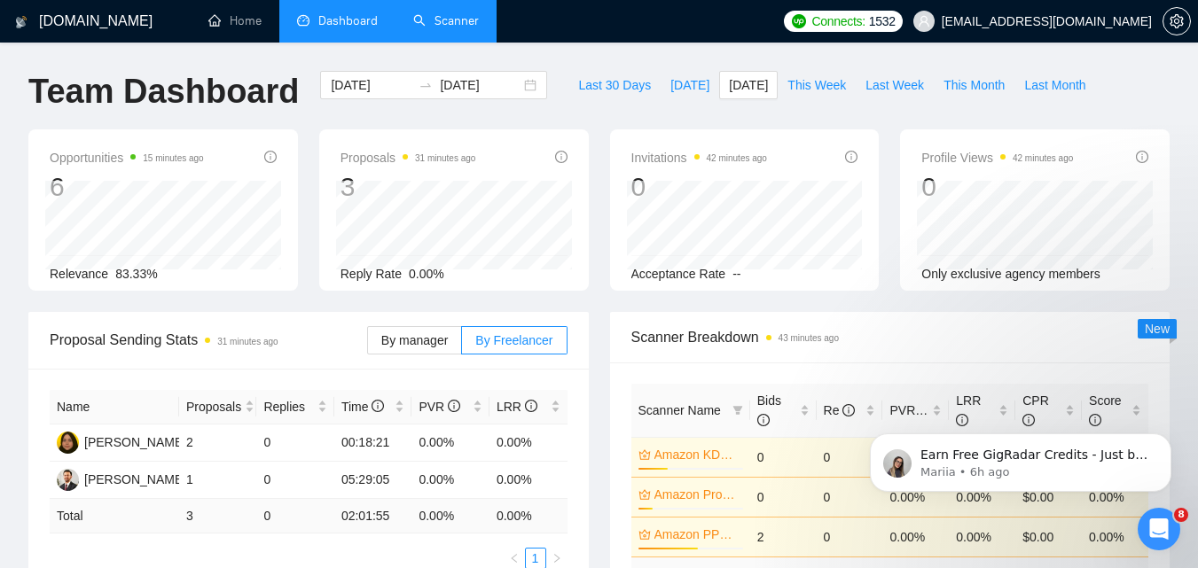
click at [463, 28] on link "Scanner" at bounding box center [446, 20] width 66 height 15
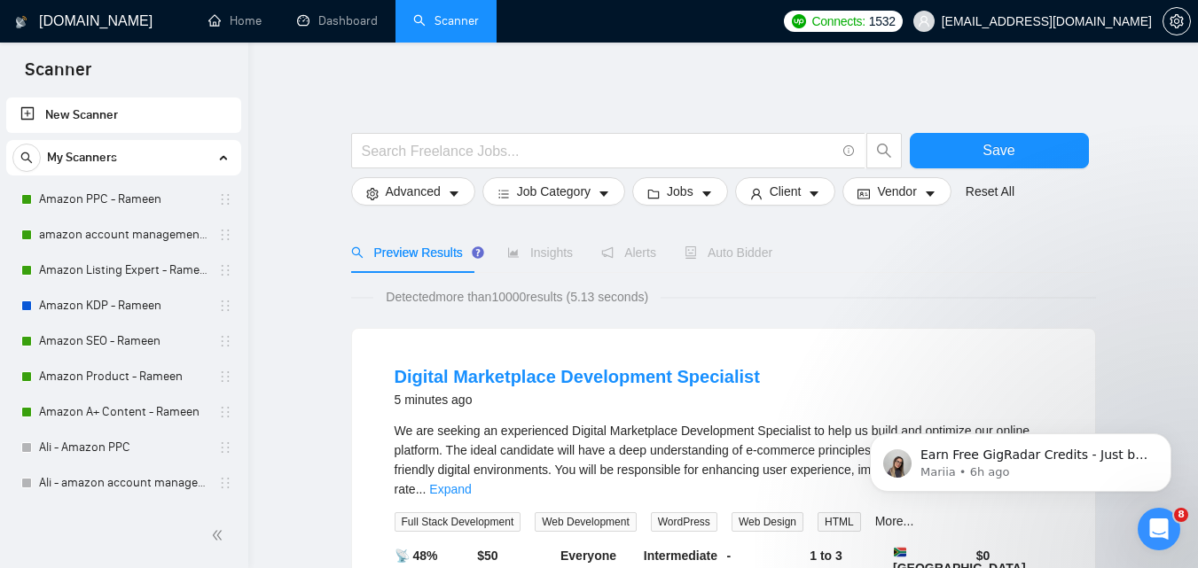
click at [548, 251] on span "Insights" at bounding box center [540, 253] width 66 height 14
click at [545, 248] on span "Insights" at bounding box center [540, 253] width 66 height 14
click at [507, 250] on icon "area-chart" at bounding box center [513, 253] width 12 height 12
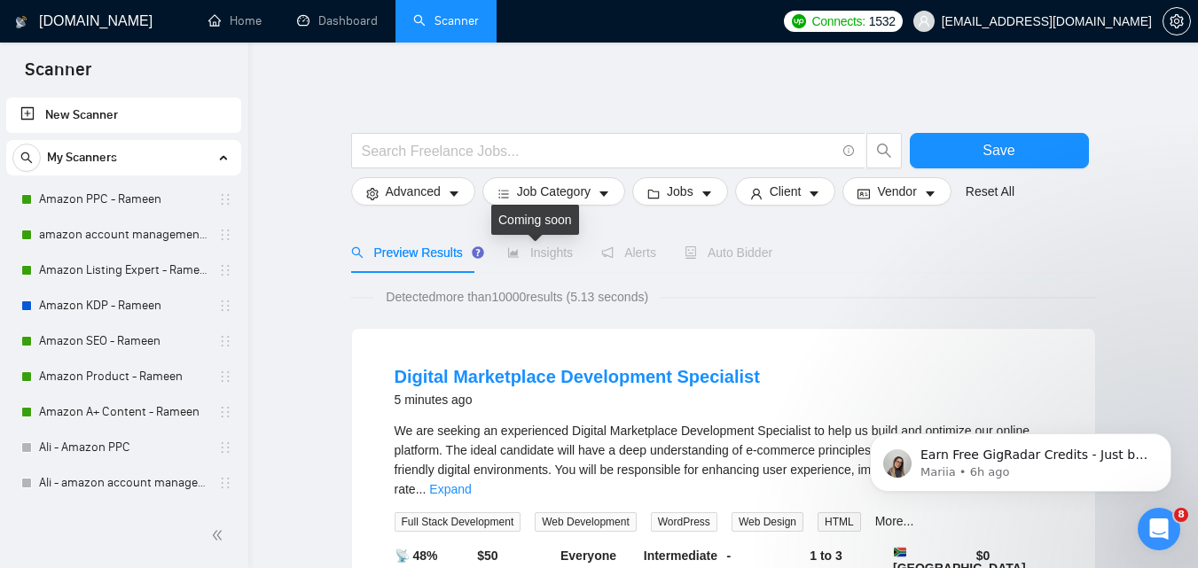
click at [507, 250] on icon "area-chart" at bounding box center [513, 253] width 12 height 12
click at [552, 253] on span "Insights" at bounding box center [540, 253] width 66 height 14
click at [339, 13] on link "Dashboard" at bounding box center [337, 20] width 81 height 15
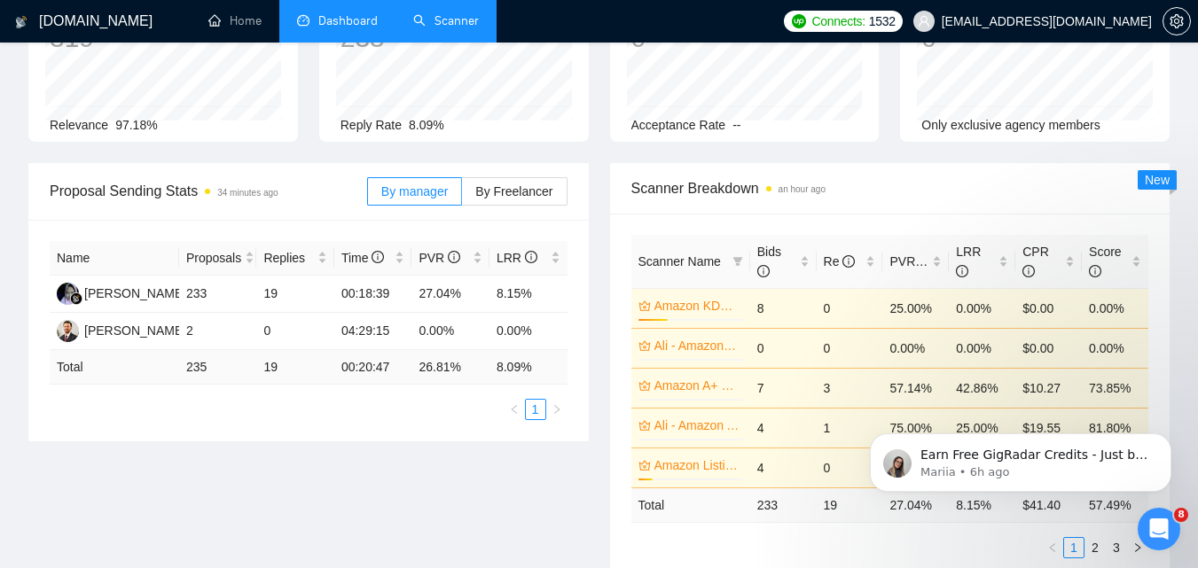
scroll to position [177, 0]
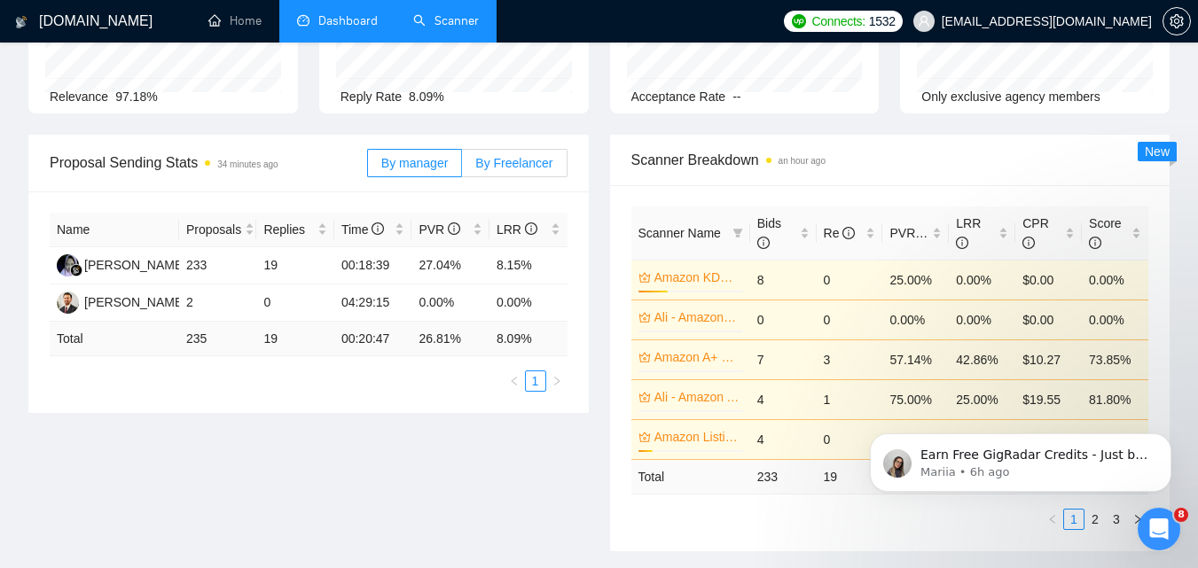
click at [513, 156] on span "By Freelancer" at bounding box center [513, 163] width 77 height 14
click at [462, 168] on input "By Freelancer" at bounding box center [462, 168] width 0 height 0
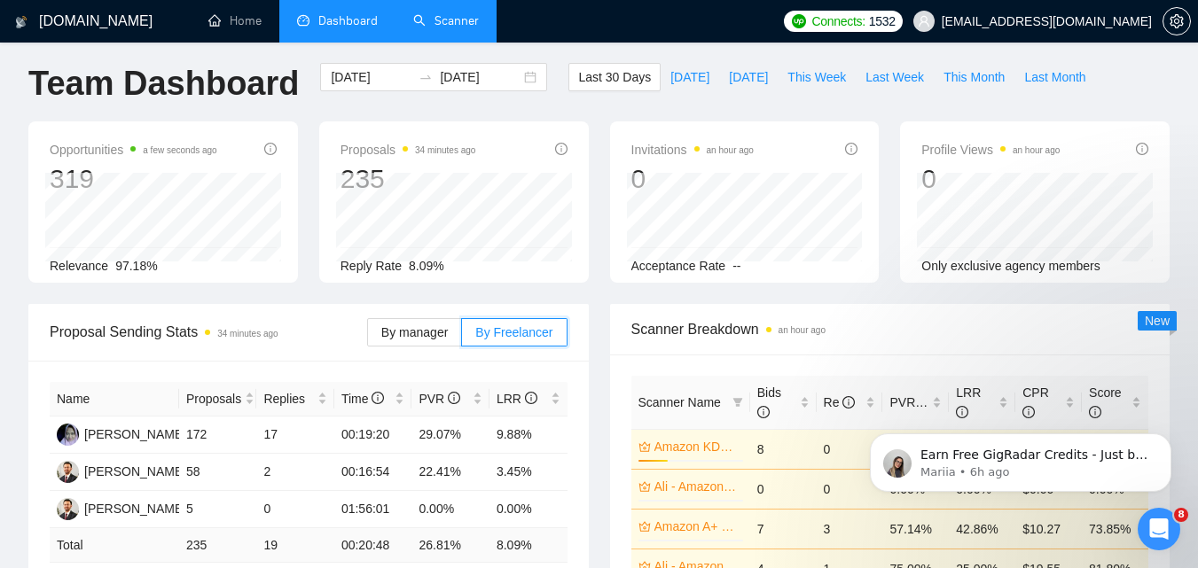
scroll to position [0, 0]
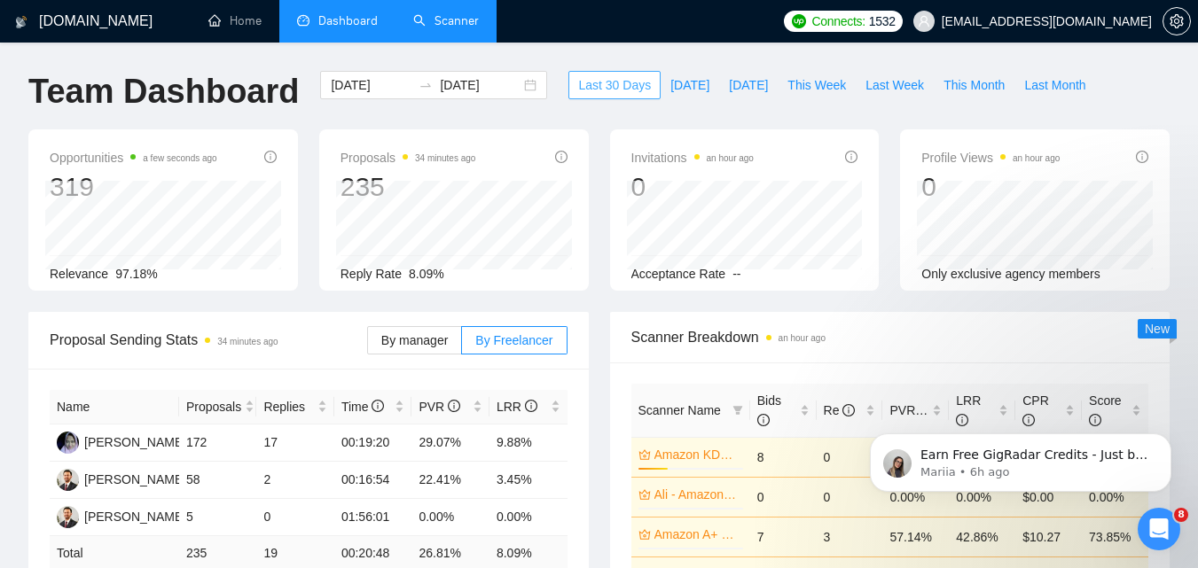
click at [615, 82] on span "Last 30 Days" at bounding box center [614, 85] width 73 height 20
click at [220, 25] on link "Home" at bounding box center [234, 20] width 53 height 15
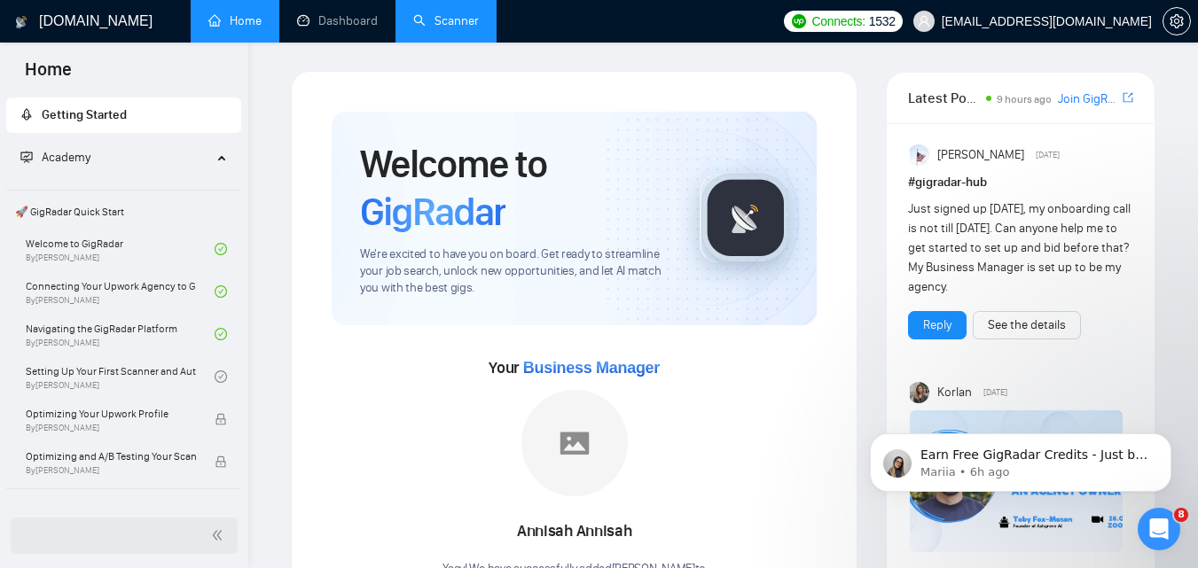
click at [218, 544] on span "double-left" at bounding box center [220, 536] width 18 height 18
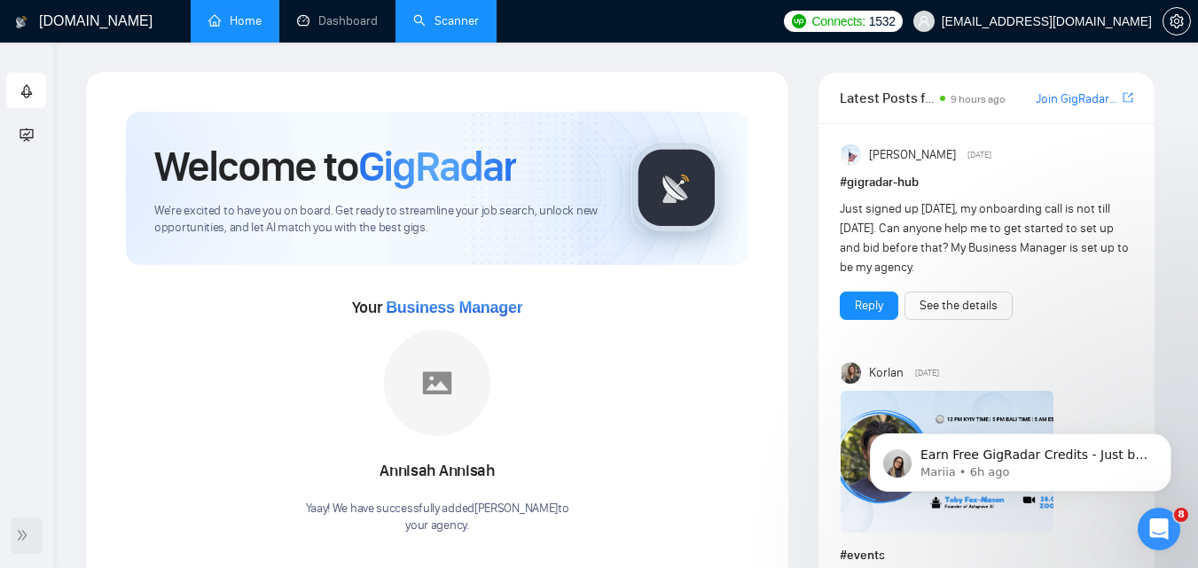
click at [31, 527] on span "double-right" at bounding box center [25, 536] width 18 height 18
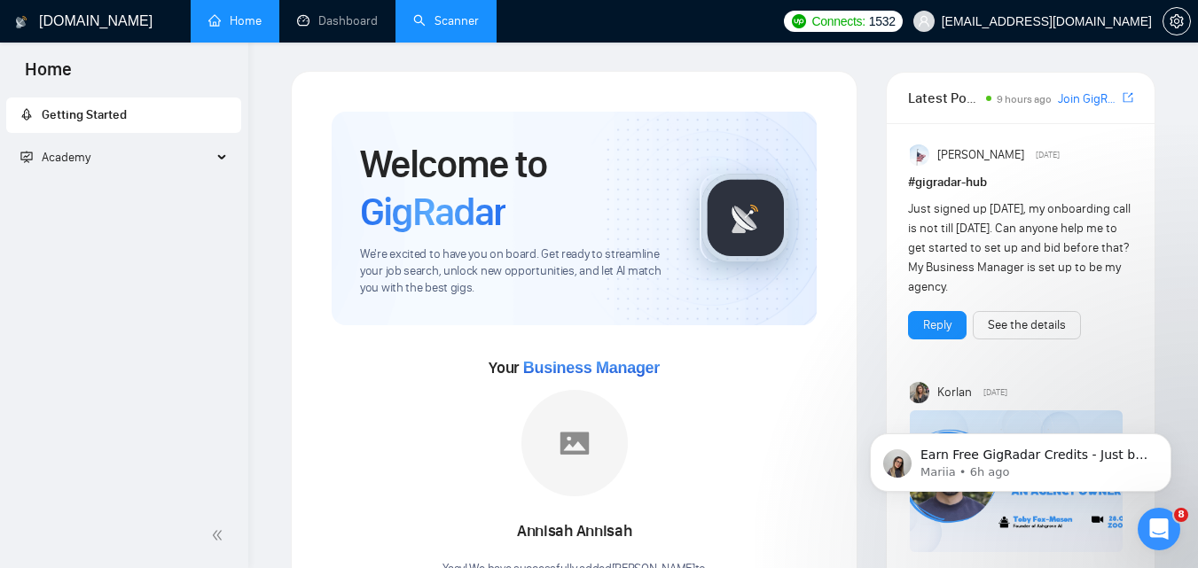
click at [225, 160] on div "Academy" at bounding box center [124, 157] width 236 height 35
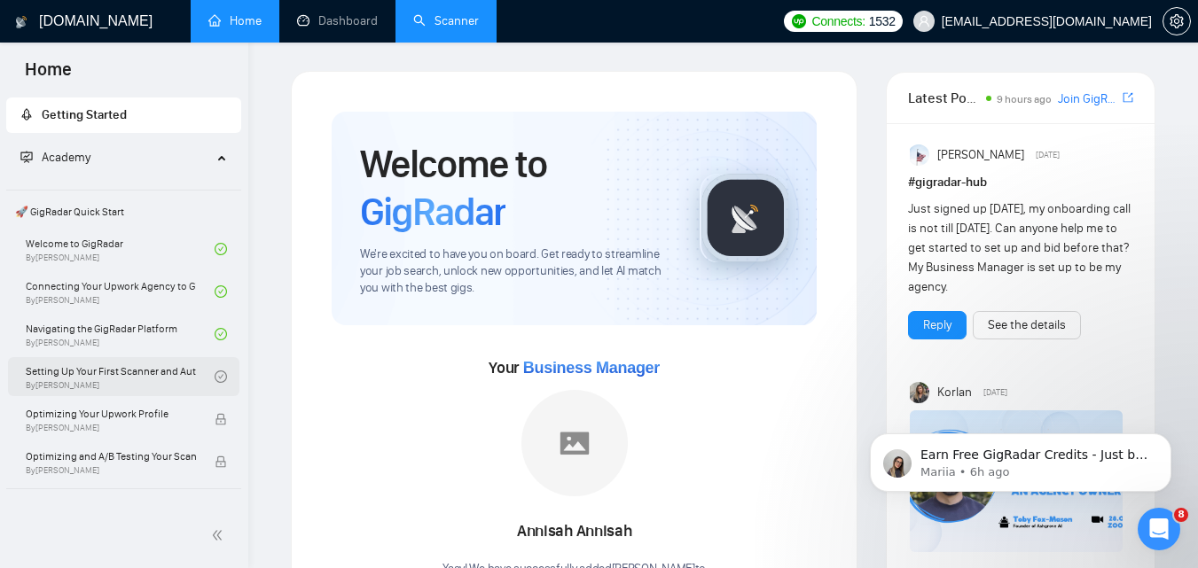
click at [136, 378] on link "Setting Up Your First Scanner and Auto-Bidder By [PERSON_NAME]" at bounding box center [120, 376] width 189 height 39
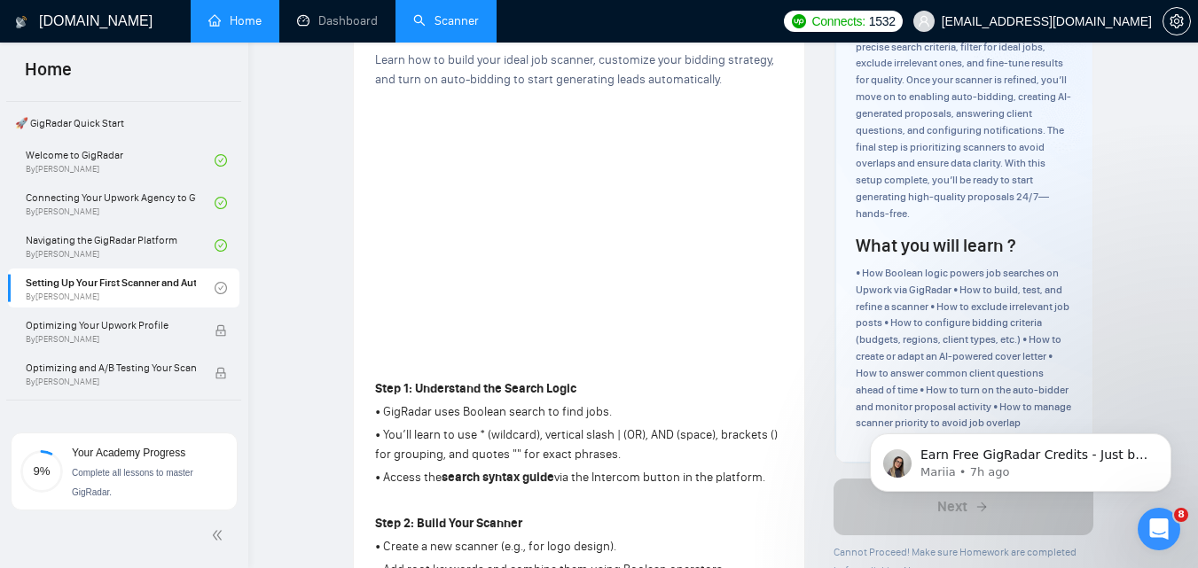
scroll to position [89, 0]
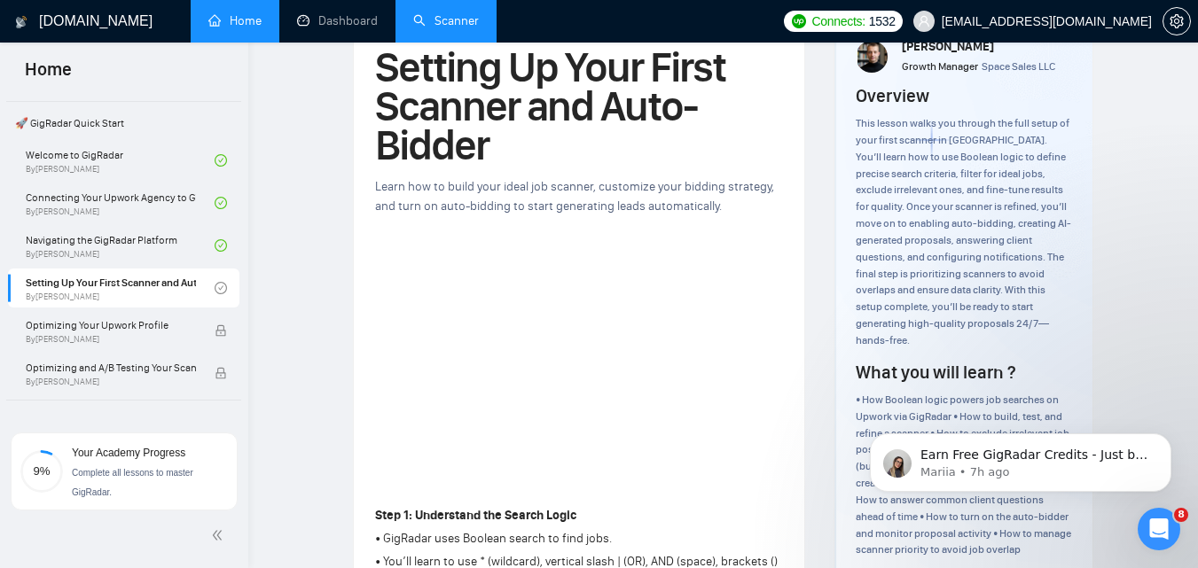
click at [720, 212] on div "Learn how to build your ideal job scanner, customize your bidding strategy, and…" at bounding box center [579, 196] width 408 height 39
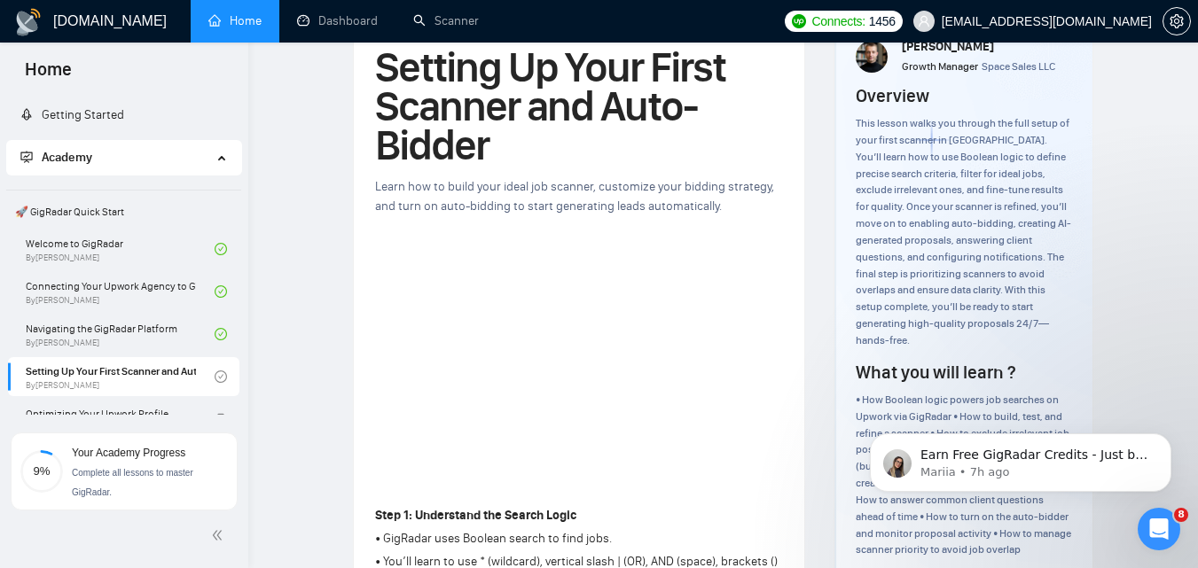
click at [104, 294] on link "Connecting Your Upwork Agency to GigRadar By Vlad Timinsky" at bounding box center [120, 291] width 189 height 39
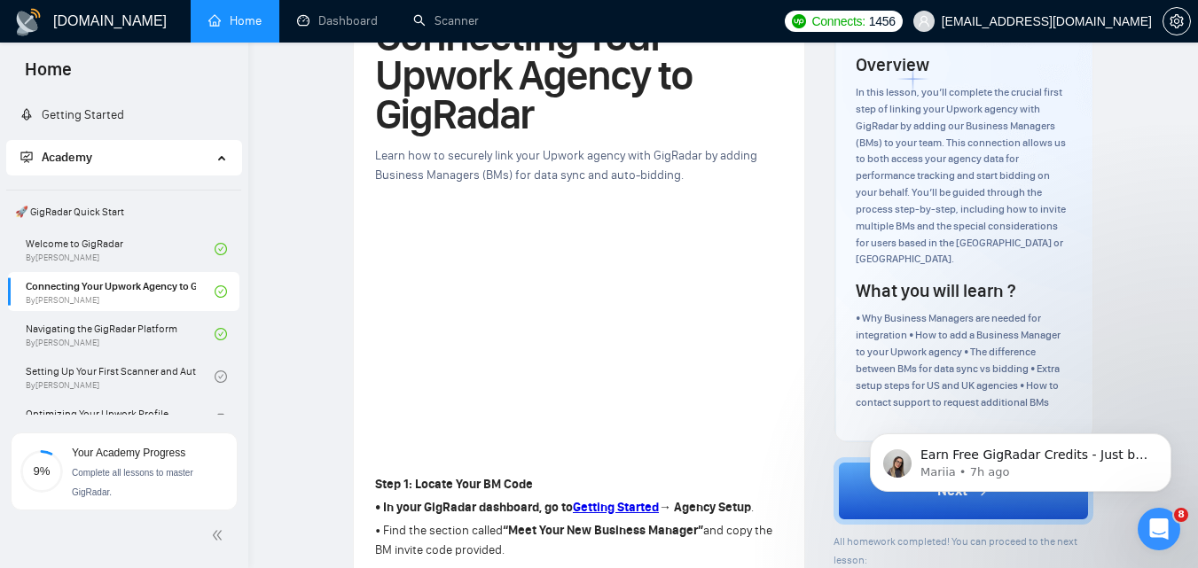
scroll to position [89, 0]
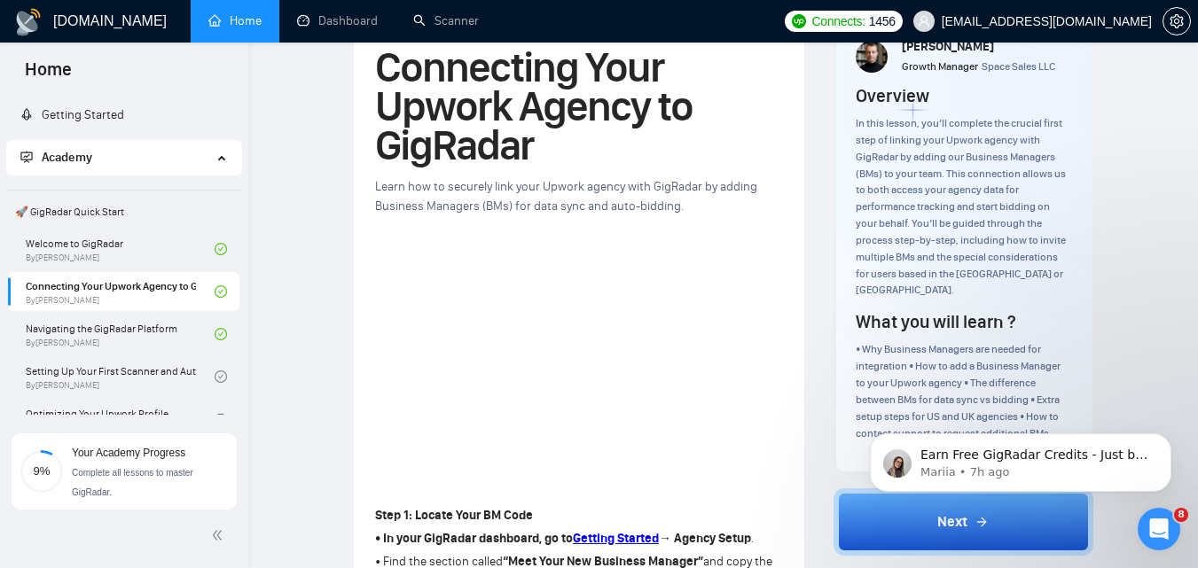
drag, startPoint x: 390, startPoint y: 320, endPoint x: 276, endPoint y: 308, distance: 115.1
click at [234, 15] on link "Home" at bounding box center [234, 20] width 53 height 15
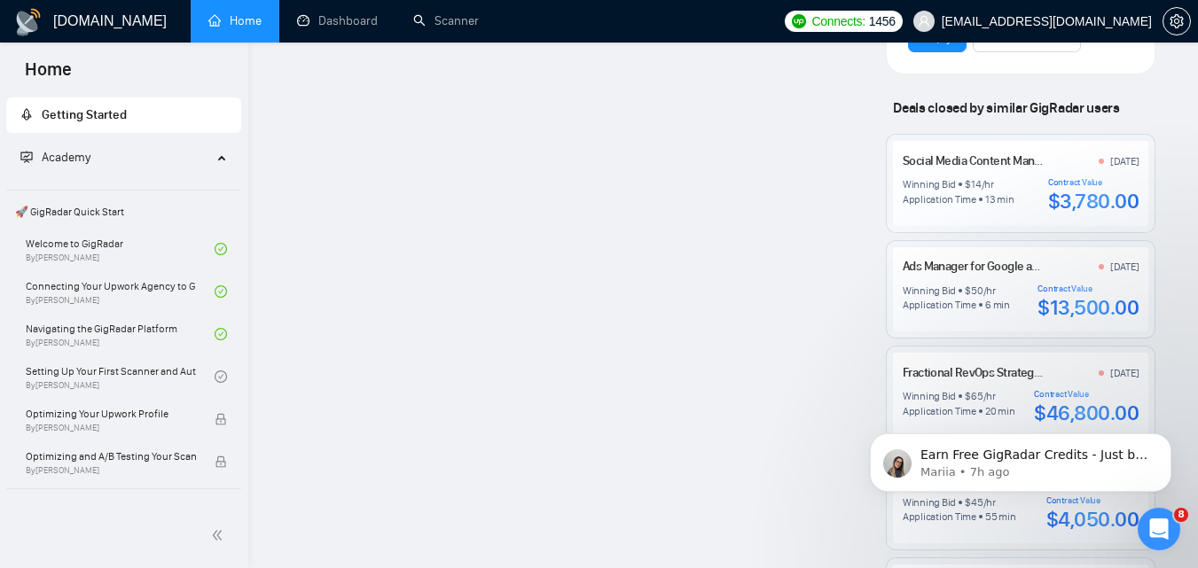
scroll to position [1596, 0]
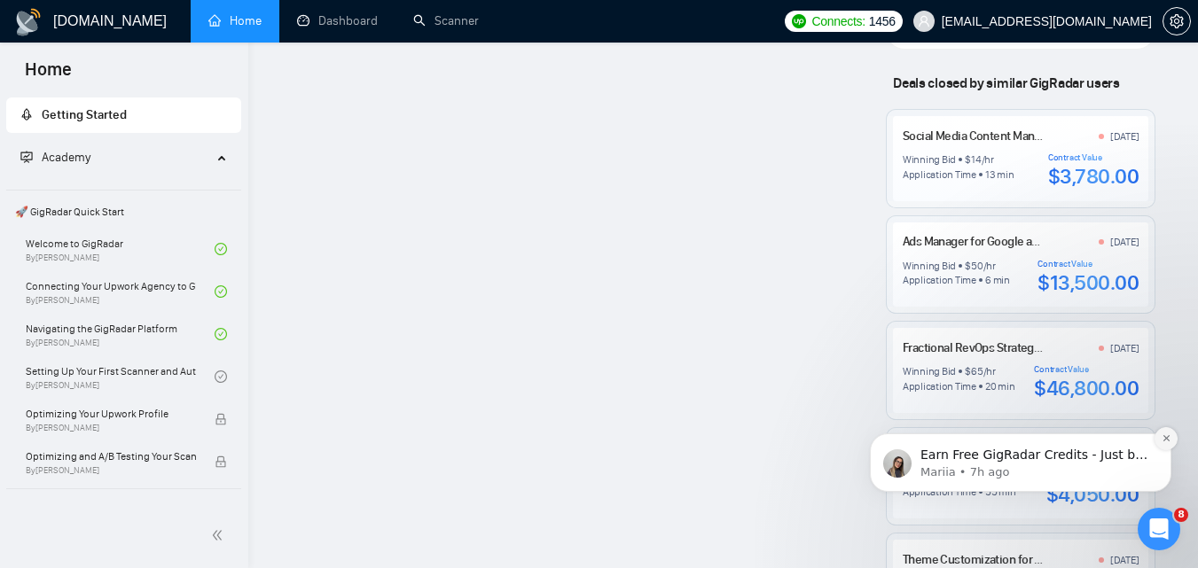
click at [1164, 438] on icon "Dismiss notification" at bounding box center [1167, 439] width 10 height 10
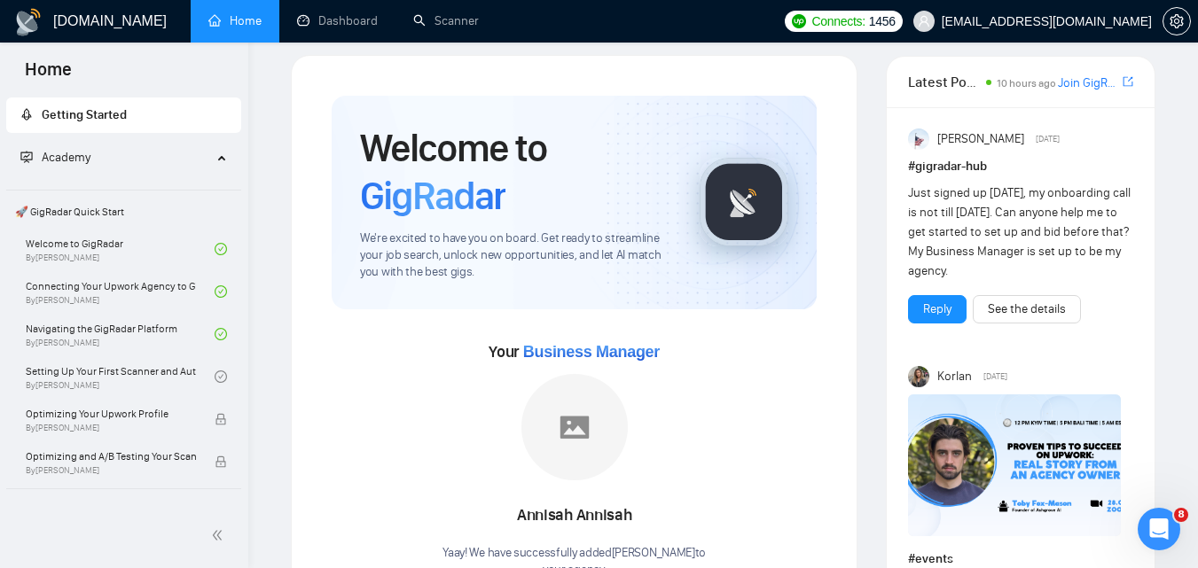
scroll to position [0, 0]
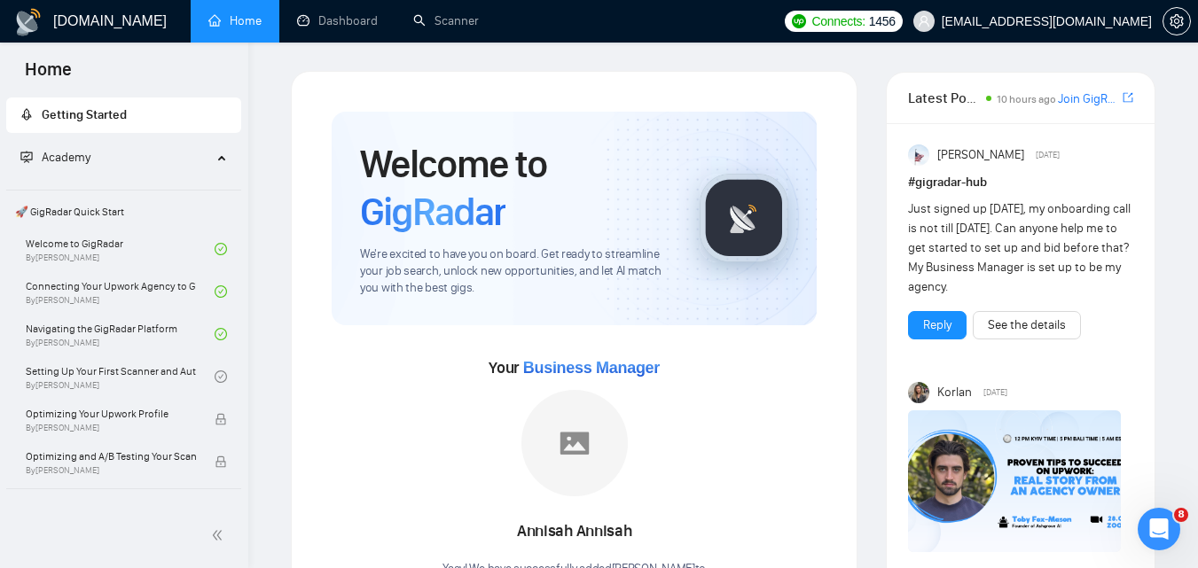
click at [576, 426] on img at bounding box center [574, 443] width 106 height 106
click at [595, 375] on span "Business Manager" at bounding box center [591, 368] width 137 height 18
